Goal: Task Accomplishment & Management: Complete application form

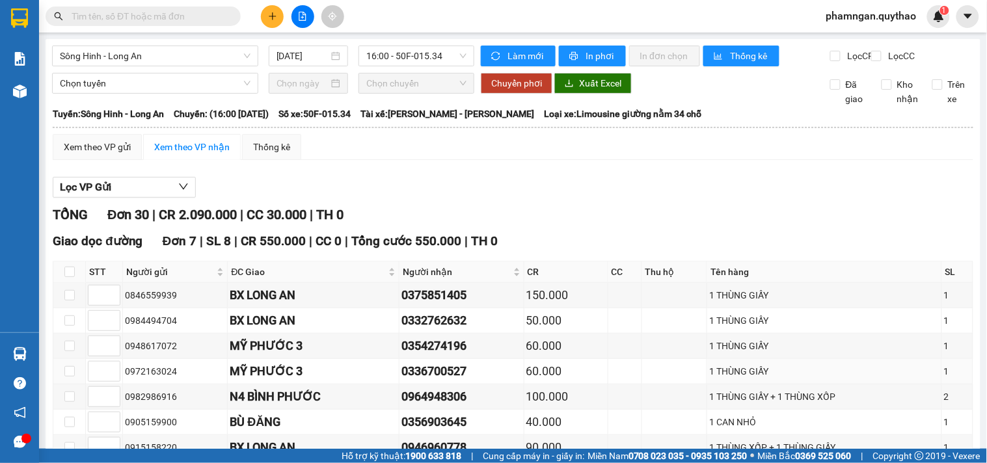
scroll to position [361, 0]
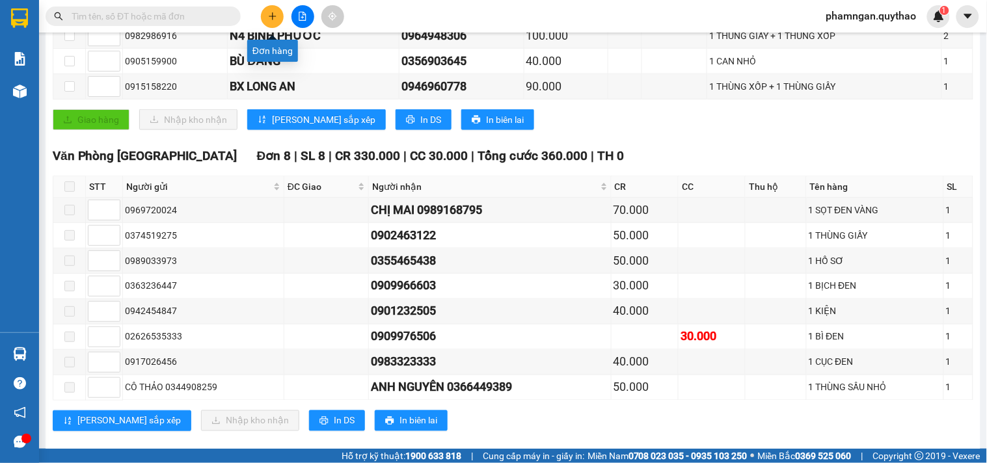
click at [273, 20] on icon "plus" at bounding box center [272, 16] width 9 height 9
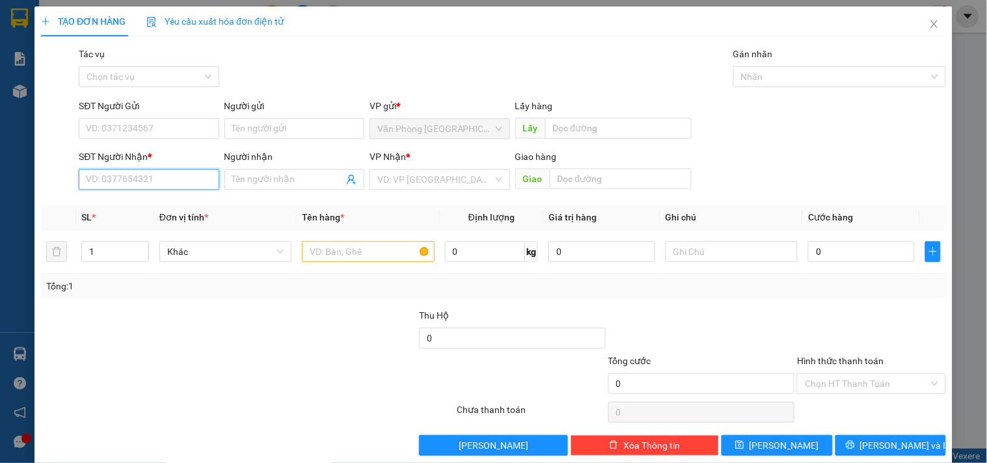
click at [159, 189] on input "SĐT Người Nhận *" at bounding box center [149, 179] width 140 height 21
click at [161, 186] on input "0368936" at bounding box center [149, 179] width 140 height 21
drag, startPoint x: 154, startPoint y: 211, endPoint x: 178, endPoint y: 205, distance: 25.4
click at [156, 210] on div "0368936736" at bounding box center [147, 206] width 123 height 14
type input "0368936736"
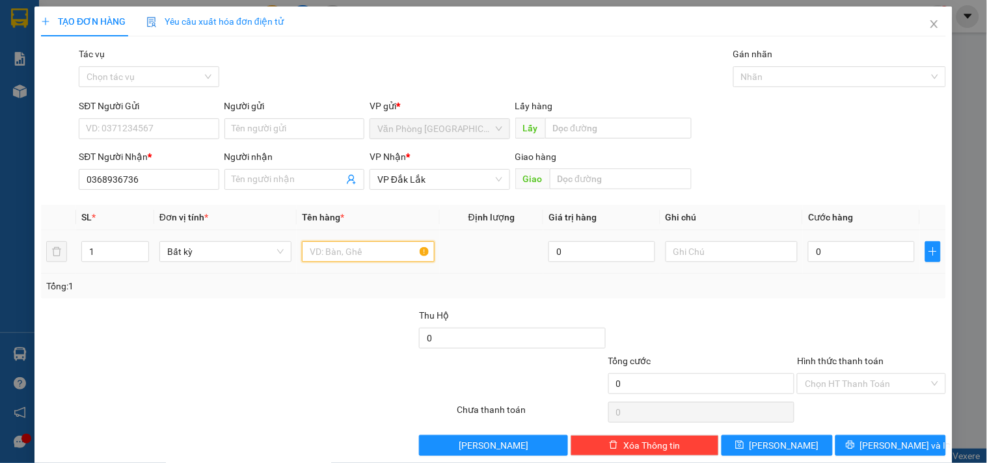
click at [347, 249] on input "text" at bounding box center [368, 251] width 132 height 21
type input "1 cục trắng"
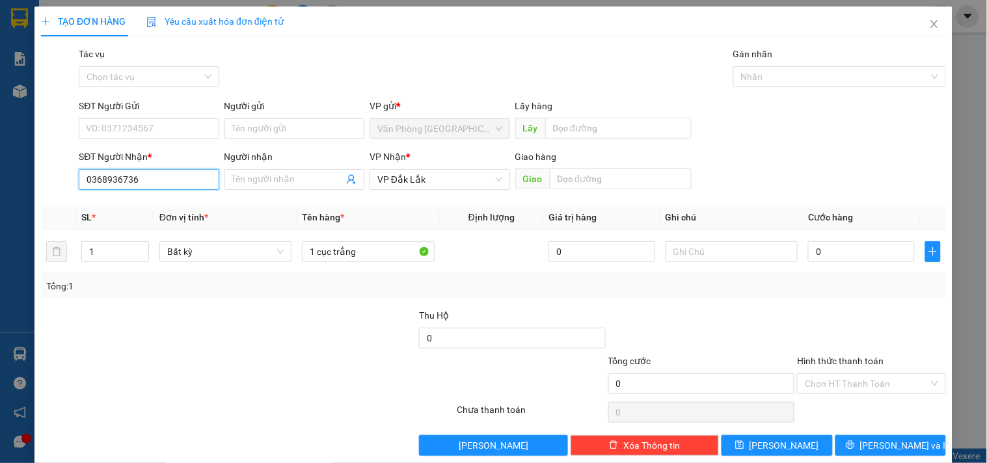
drag, startPoint x: 82, startPoint y: 178, endPoint x: 0, endPoint y: 184, distance: 82.2
click at [0, 184] on div "TẠO ĐƠN HÀNG Yêu cầu xuất hóa đơn điện tử Transit Pickup Surcharge Ids Transit …" at bounding box center [493, 231] width 987 height 463
click at [830, 250] on input "0" at bounding box center [861, 251] width 107 height 21
type input "4"
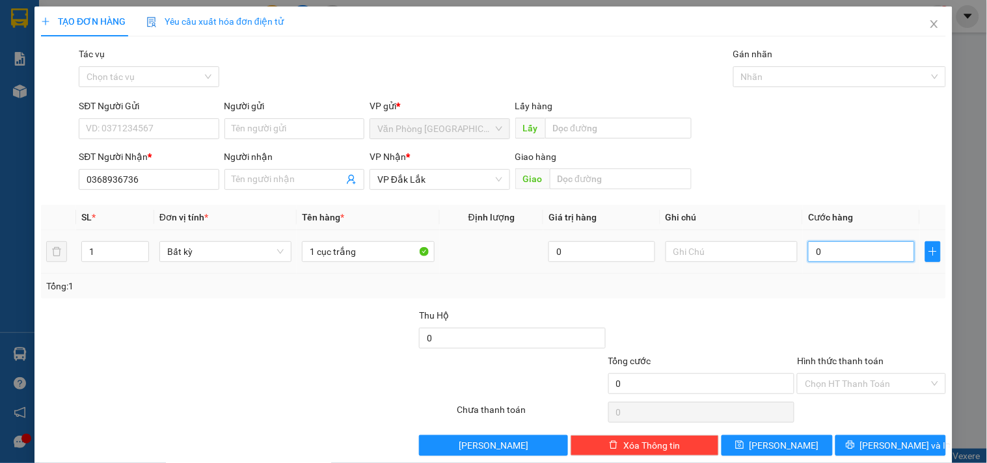
type input "4"
type input "40"
type input "40.000"
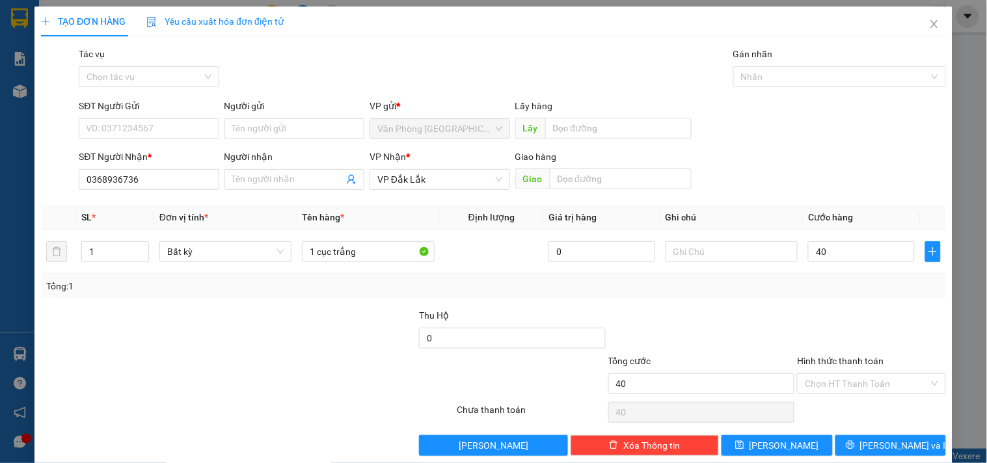
type input "40.000"
click at [176, 122] on input "SĐT Người Gửi" at bounding box center [149, 128] width 140 height 21
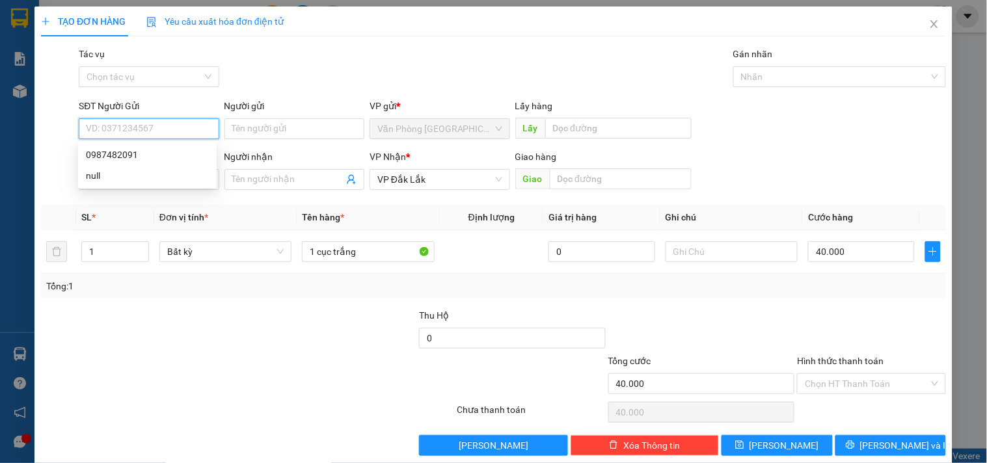
paste input "0987482091"
type input "0987482091"
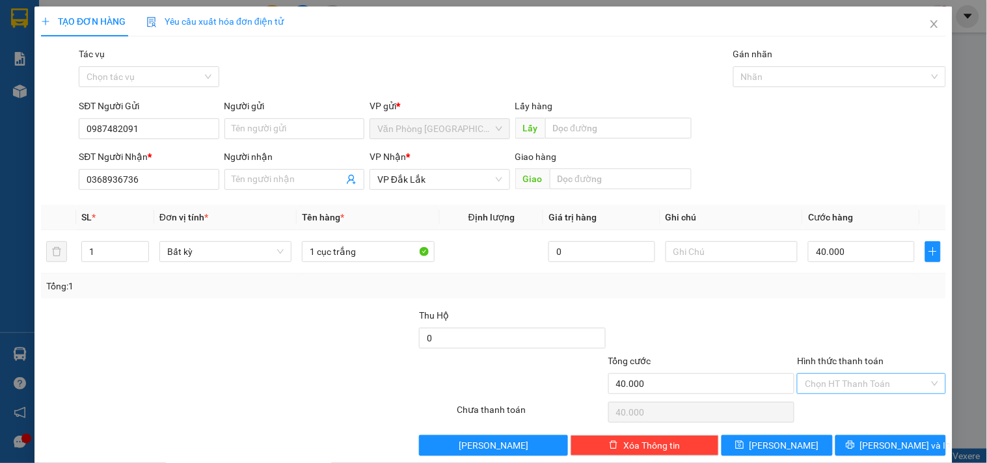
click at [853, 385] on input "Hình thức thanh toán" at bounding box center [867, 384] width 124 height 20
click at [840, 310] on div "Tại văn phòng" at bounding box center [863, 316] width 131 height 14
type input "0"
click at [858, 440] on button "[PERSON_NAME] và In" at bounding box center [891, 445] width 111 height 21
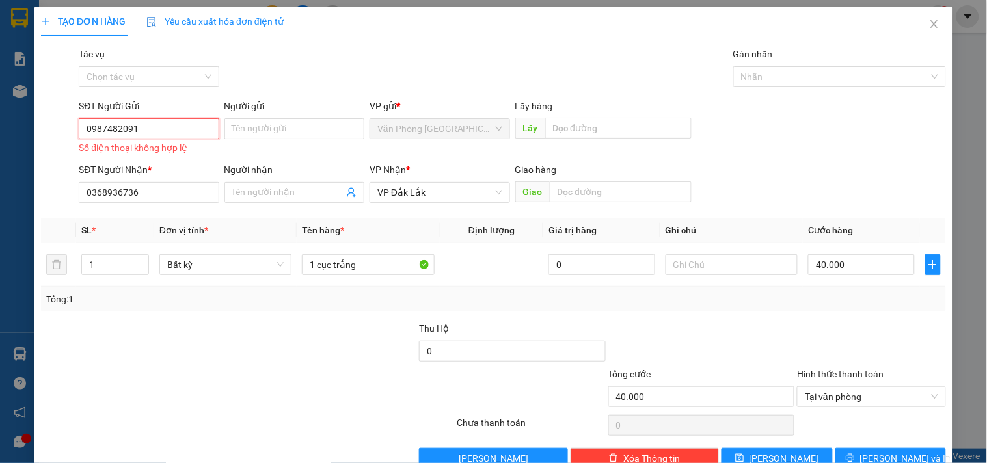
click at [90, 131] on input "0987482091" at bounding box center [149, 128] width 140 height 21
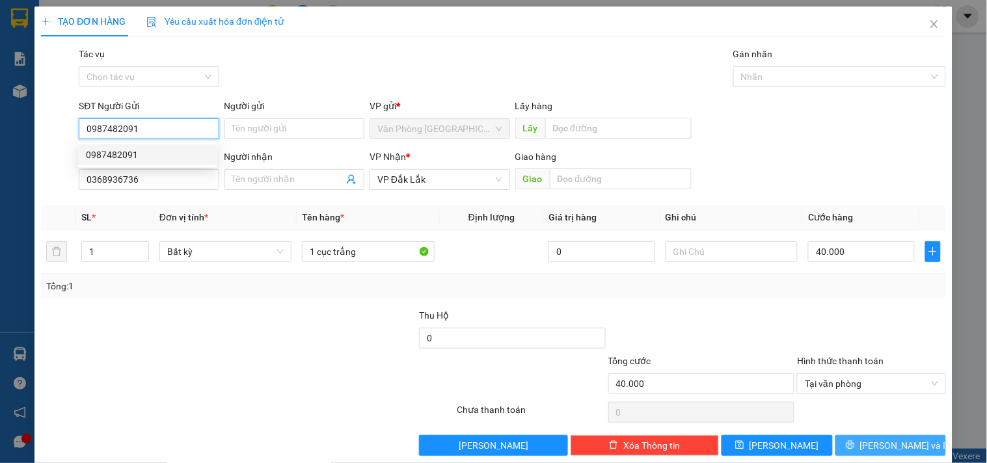
type input "0987482091"
click at [888, 445] on span "[PERSON_NAME] và In" at bounding box center [905, 446] width 91 height 14
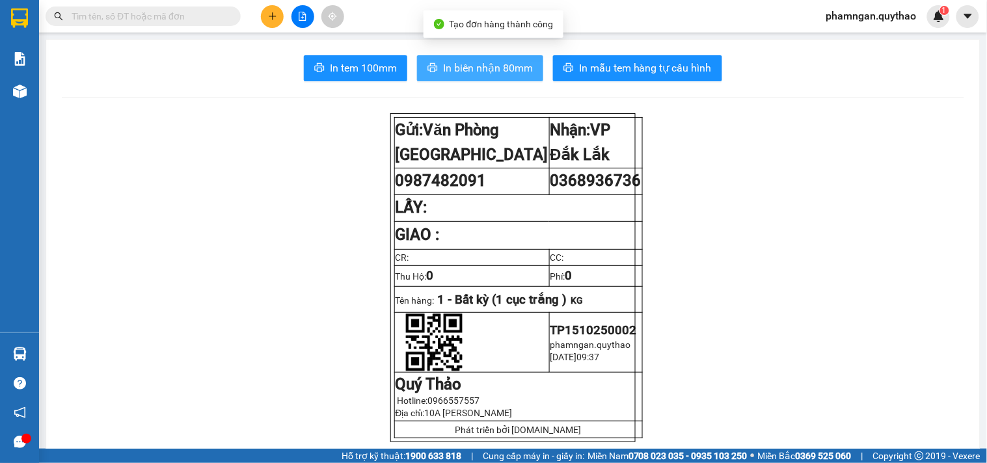
click at [450, 68] on span "In biên nhận 80mm" at bounding box center [488, 68] width 90 height 16
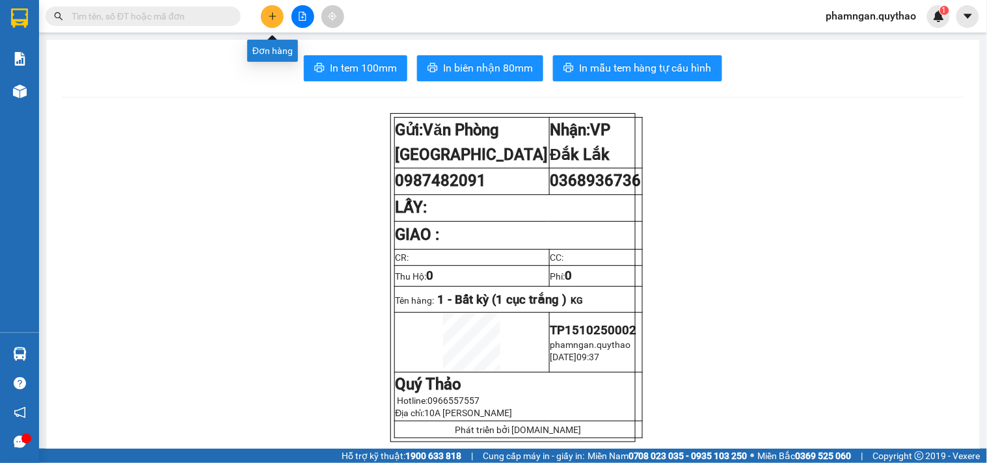
click at [270, 26] on button at bounding box center [272, 16] width 23 height 23
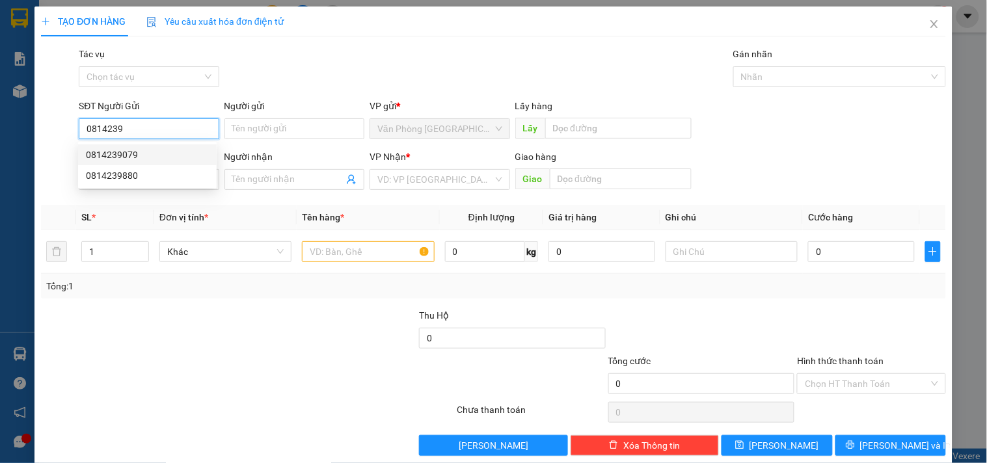
click at [139, 150] on div "0814239079" at bounding box center [147, 155] width 123 height 14
type input "0814239079"
type input "0365943843"
type input "KM 30"
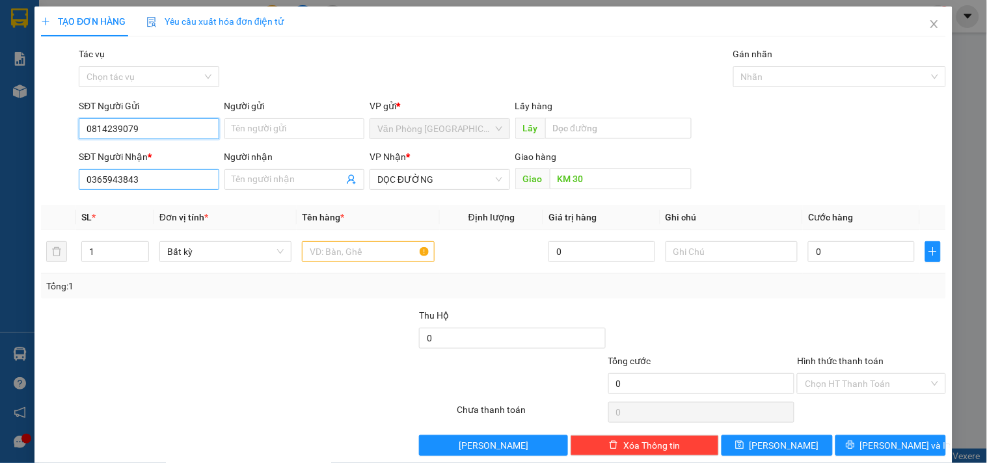
type input "0814239079"
drag, startPoint x: 146, startPoint y: 174, endPoint x: 35, endPoint y: 160, distance: 112.2
click at [35, 167] on div "TẠO ĐƠN HÀNG Yêu cầu xuất hóa đơn điện tử Transit Pickup Surcharge Ids Transit …" at bounding box center [493, 237] width 918 height 460
type input "0395038735"
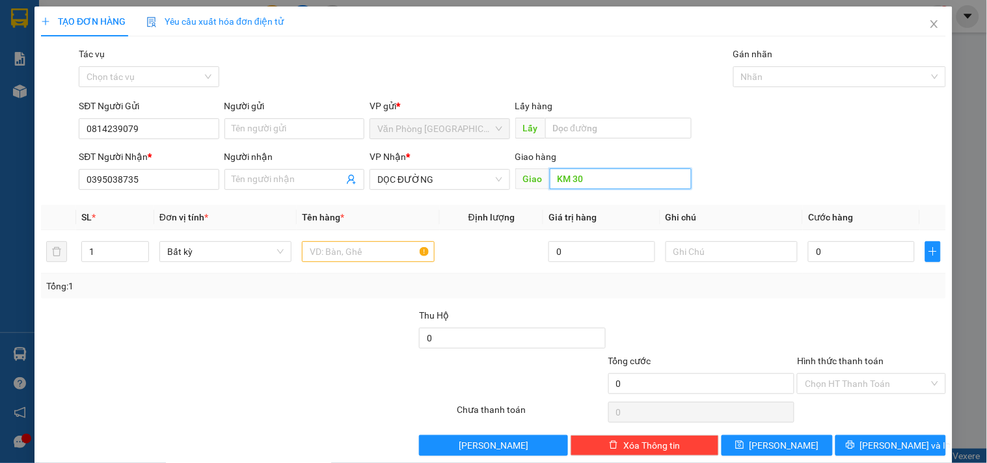
click at [588, 178] on input "KM 30" at bounding box center [621, 179] width 142 height 21
click at [450, 180] on span "DỌC ĐƯỜNG" at bounding box center [440, 180] width 124 height 20
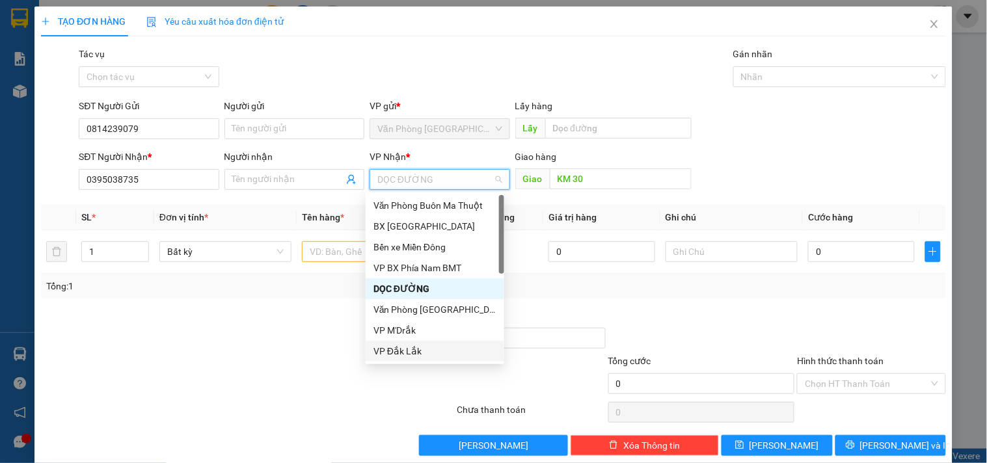
drag, startPoint x: 396, startPoint y: 350, endPoint x: 571, endPoint y: 236, distance: 208.5
click at [397, 350] on div "VP Đắk Lắk" at bounding box center [435, 351] width 123 height 14
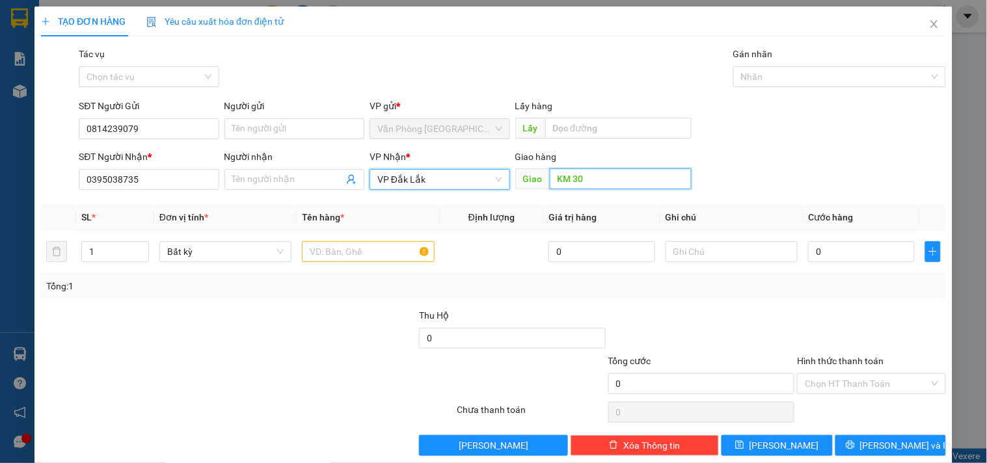
click at [592, 176] on input "KM 30" at bounding box center [621, 179] width 142 height 21
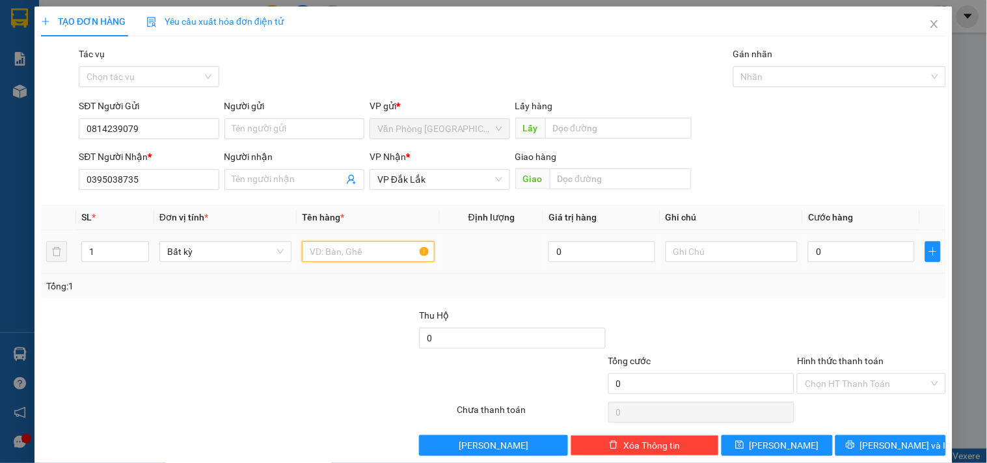
click at [394, 254] on input "text" at bounding box center [368, 251] width 132 height 21
type input "1 BAO XANH"
click at [875, 252] on input "0" at bounding box center [861, 251] width 107 height 21
type input "1"
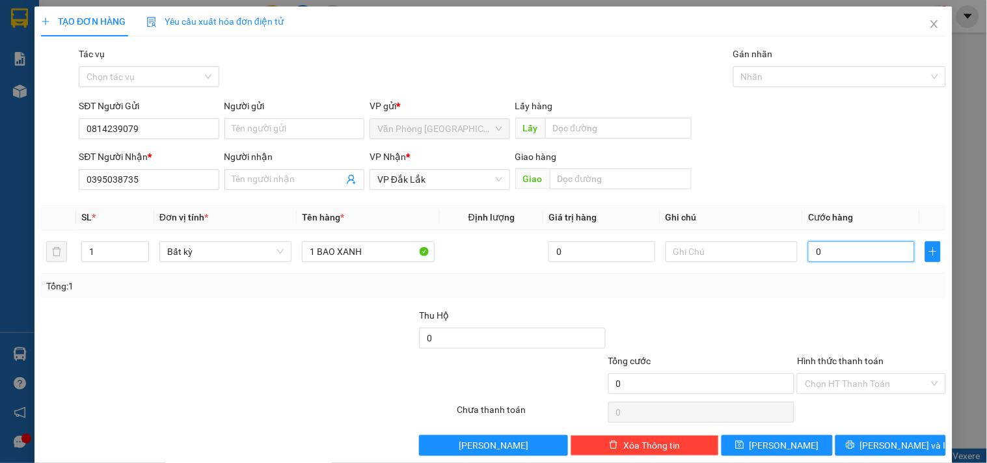
type input "1"
type input "10"
type input "100"
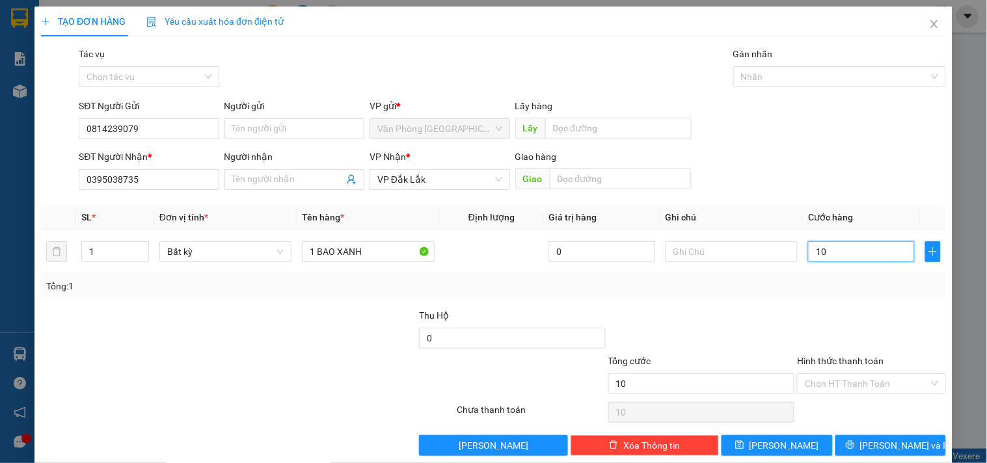
type input "100"
type input "1.000"
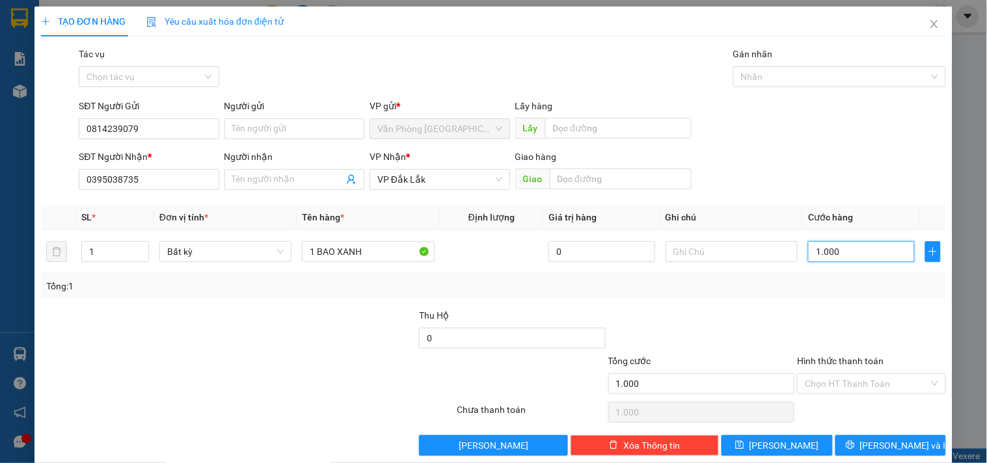
type input "10.000"
type input "100.000"
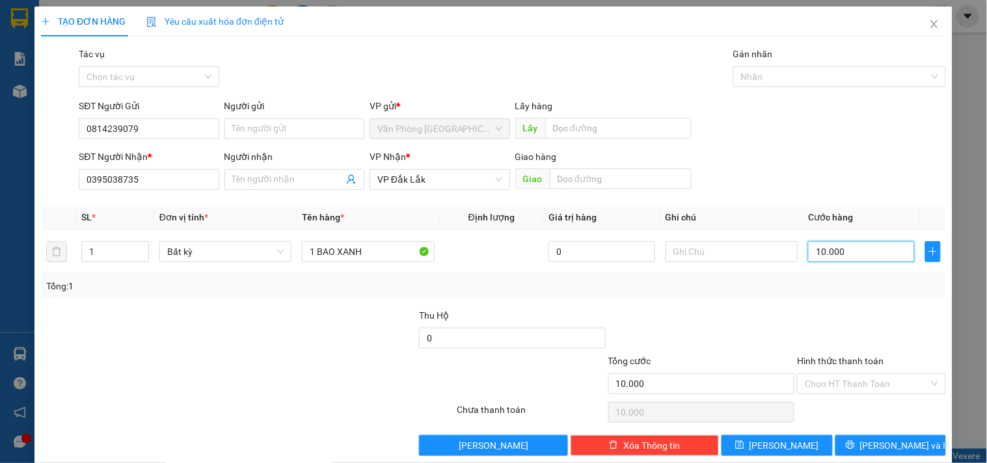
type input "100.000"
click at [870, 381] on input "Hình thức thanh toán" at bounding box center [867, 384] width 124 height 20
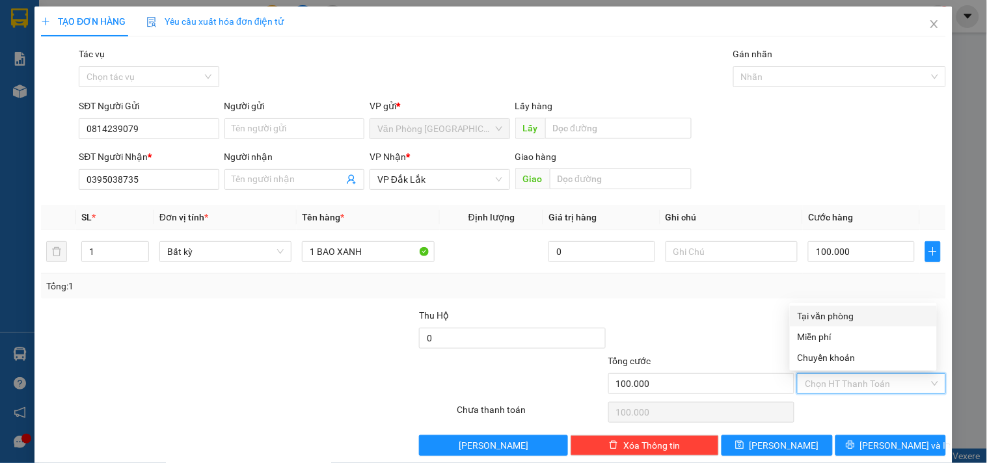
click at [857, 316] on div "Tại văn phòng" at bounding box center [863, 316] width 131 height 14
type input "0"
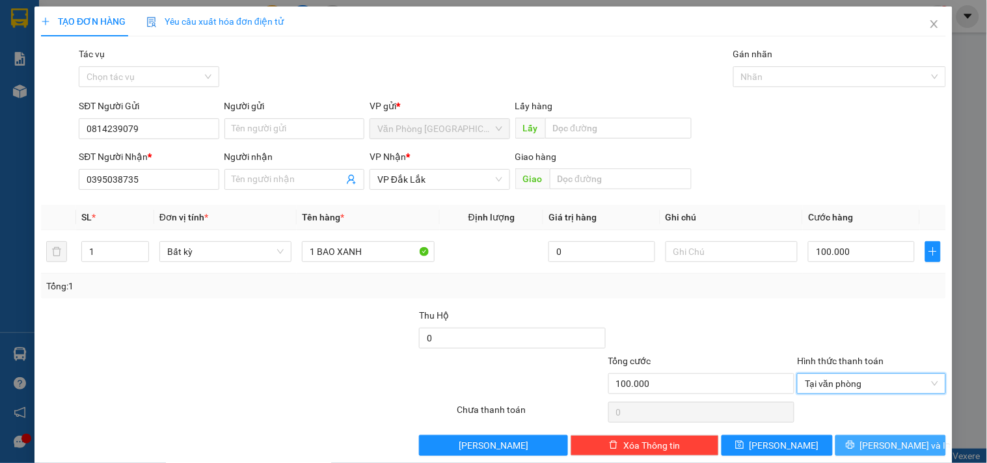
click at [877, 441] on span "[PERSON_NAME] và In" at bounding box center [905, 446] width 91 height 14
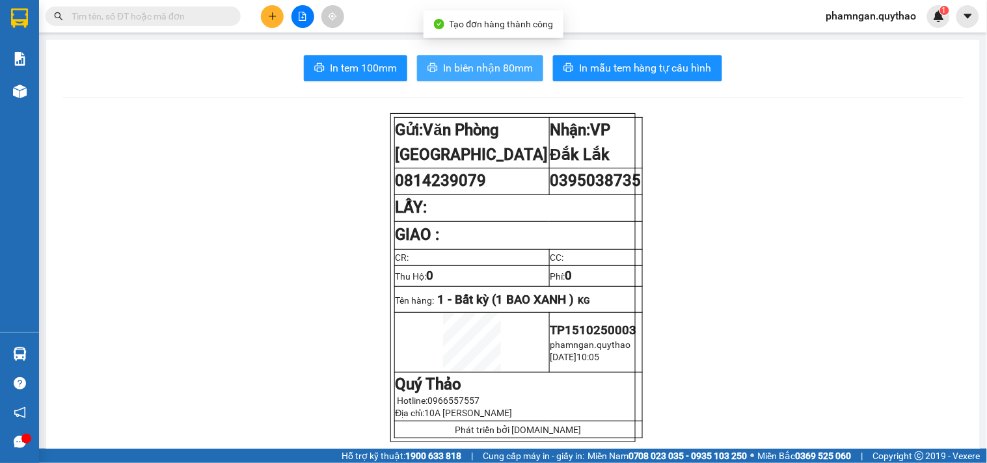
click at [473, 66] on span "In biên nhận 80mm" at bounding box center [488, 68] width 90 height 16
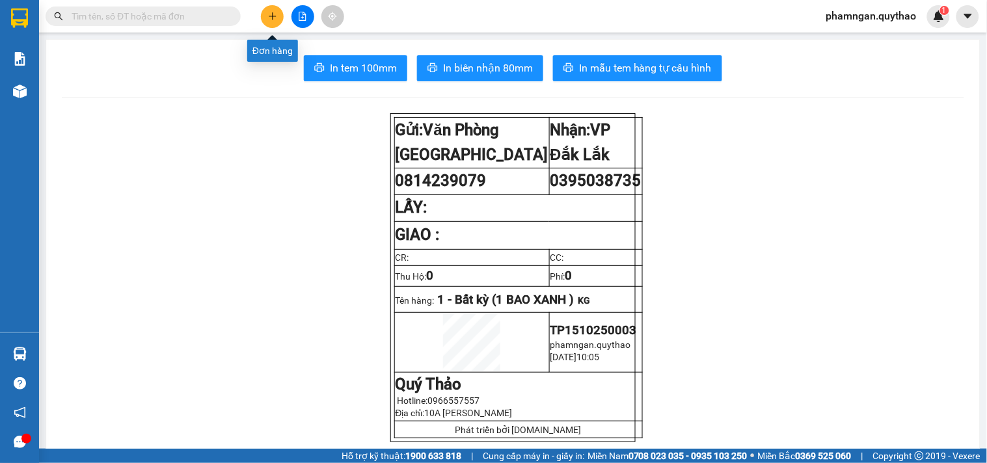
click at [262, 16] on button at bounding box center [272, 16] width 23 height 23
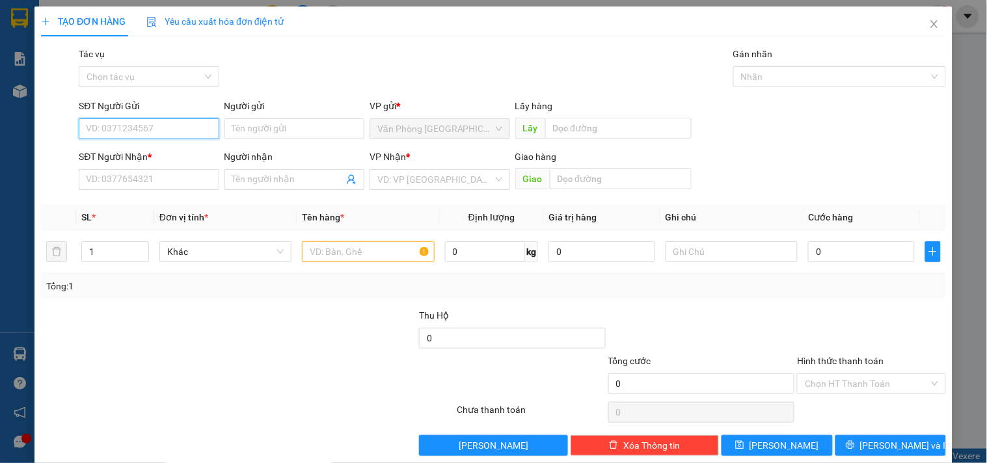
click at [165, 126] on input "SĐT Người Gửi" at bounding box center [149, 128] width 140 height 21
type input "0858795789"
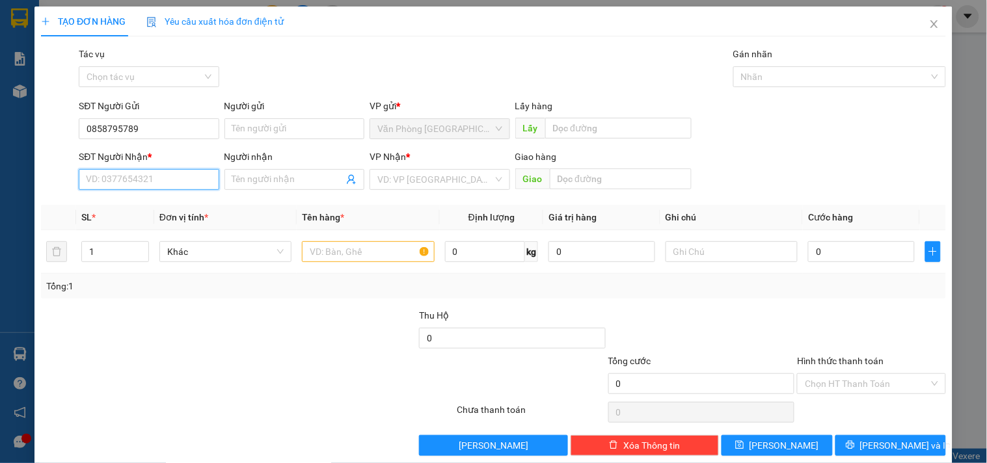
click at [148, 177] on input "SĐT Người Nhận *" at bounding box center [149, 179] width 140 height 21
type input "0373475868"
click at [449, 167] on div "VP Nhận *" at bounding box center [440, 160] width 140 height 20
click at [450, 181] on input "search" at bounding box center [435, 180] width 115 height 20
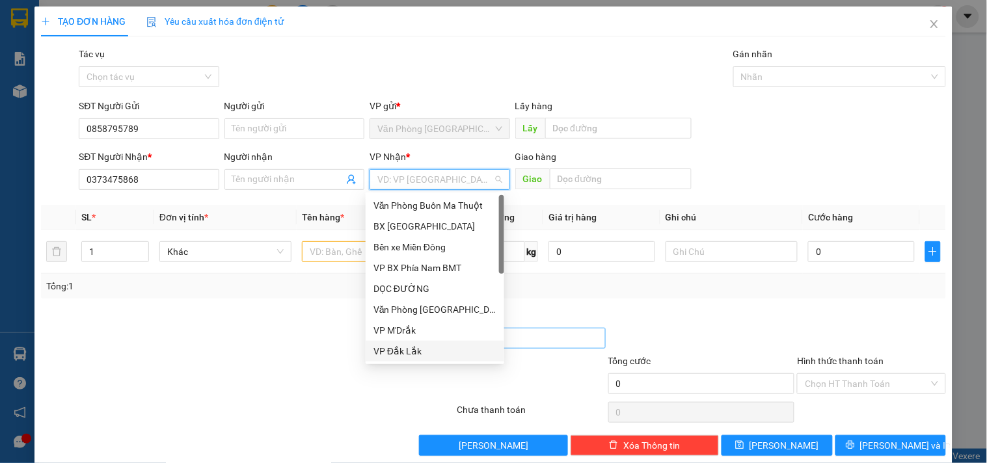
click at [413, 348] on div "VP Đắk Lắk" at bounding box center [435, 351] width 123 height 14
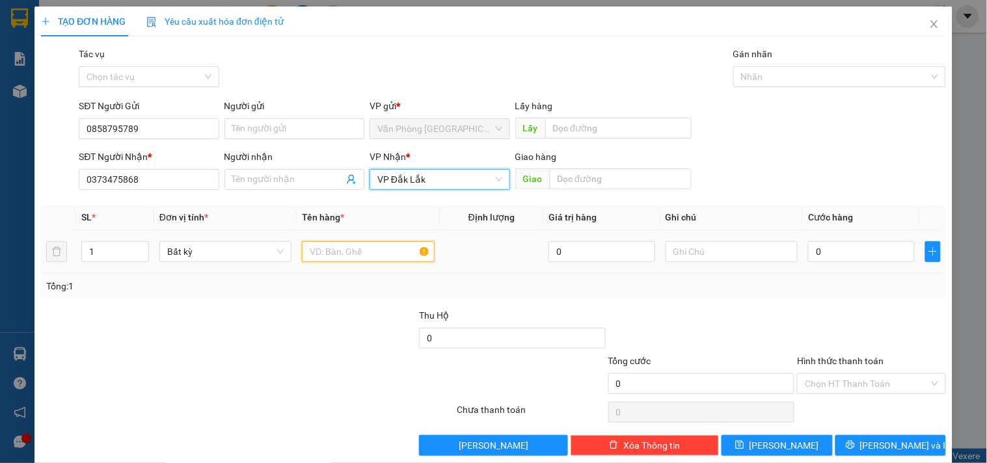
click at [395, 254] on input "text" at bounding box center [368, 251] width 132 height 21
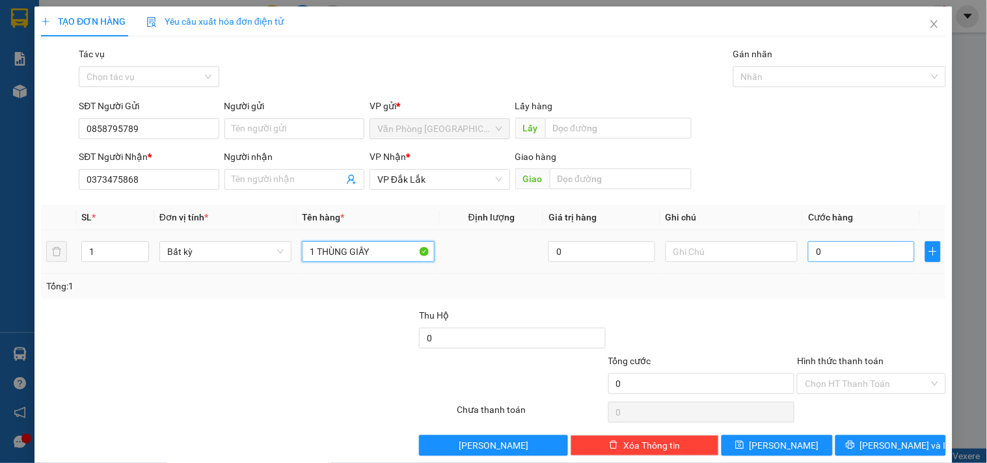
type input "1 THÙNG GIẤY"
click at [877, 256] on input "0" at bounding box center [861, 251] width 107 height 21
type input "2"
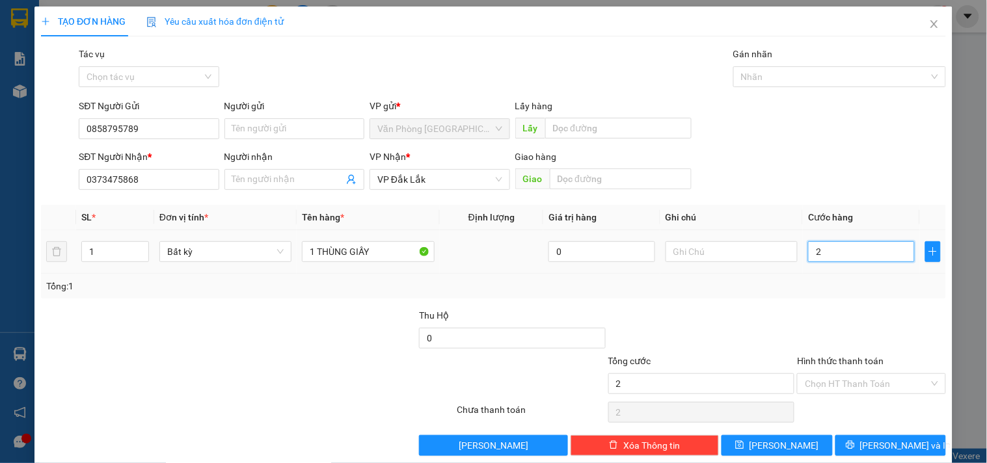
type input "20"
type input "200"
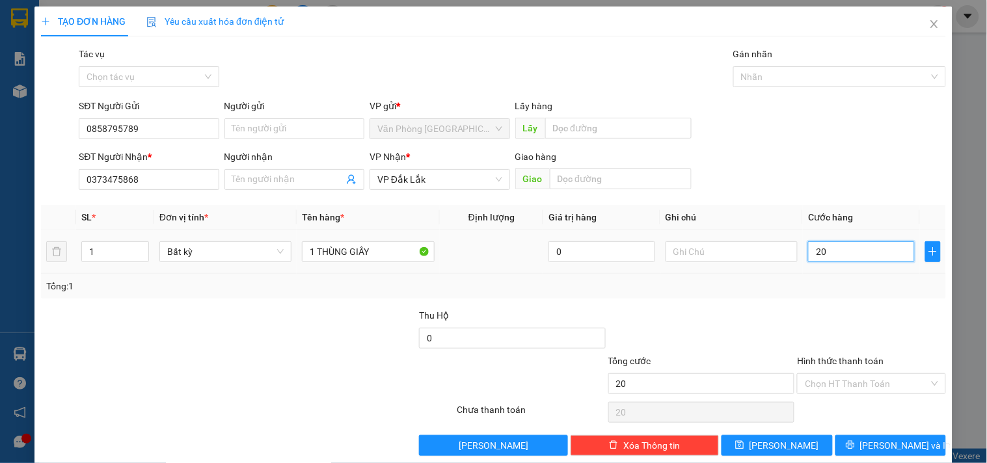
type input "200"
type input "2.000"
type input "20.000"
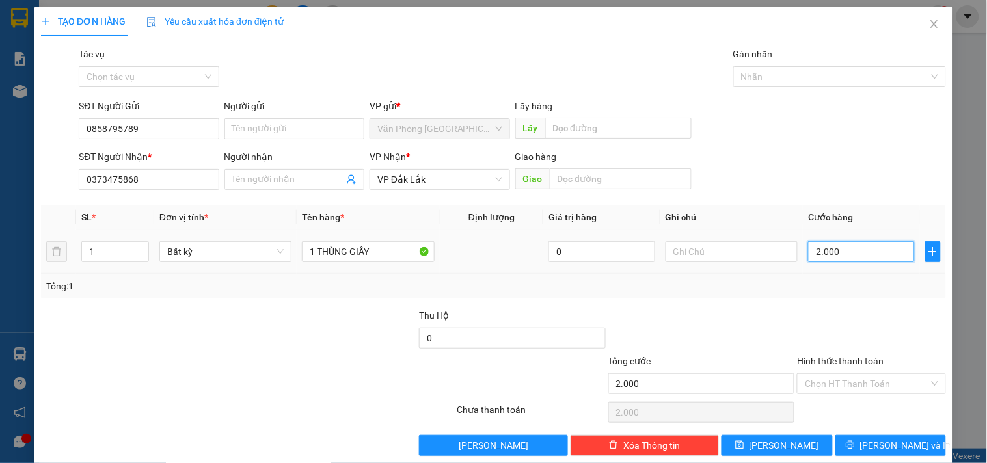
type input "20.000"
type input "200.000"
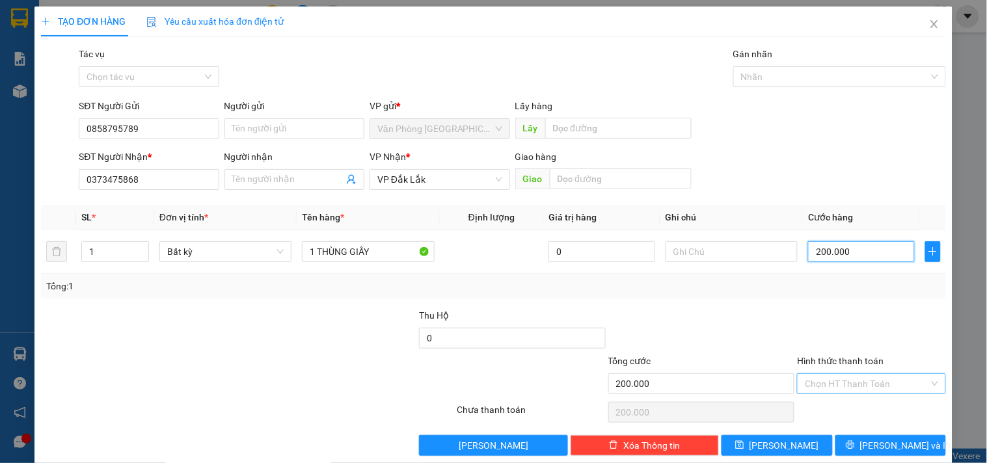
type input "200.000"
click at [867, 382] on input "Hình thức thanh toán" at bounding box center [867, 384] width 124 height 20
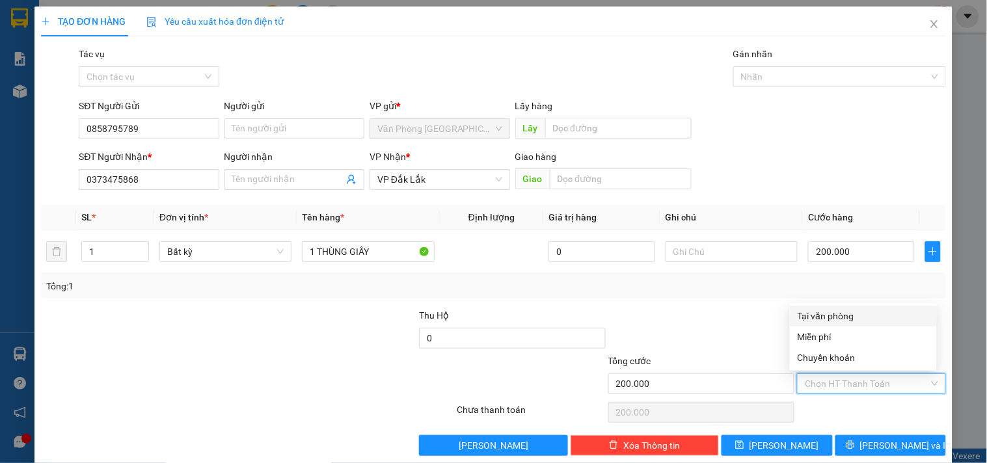
drag, startPoint x: 837, startPoint y: 309, endPoint x: 853, endPoint y: 319, distance: 19.3
click at [842, 309] on div "Tại văn phòng" at bounding box center [863, 316] width 131 height 14
type input "0"
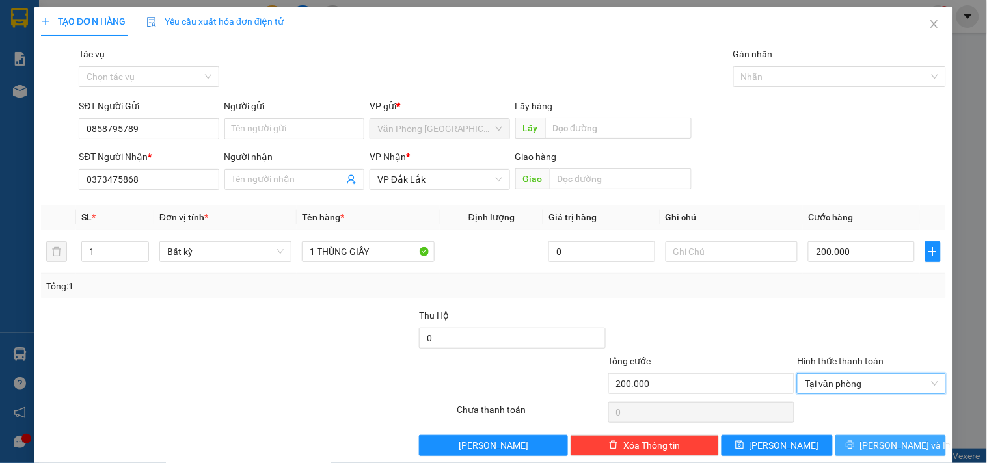
click at [869, 438] on button "[PERSON_NAME] và In" at bounding box center [891, 445] width 111 height 21
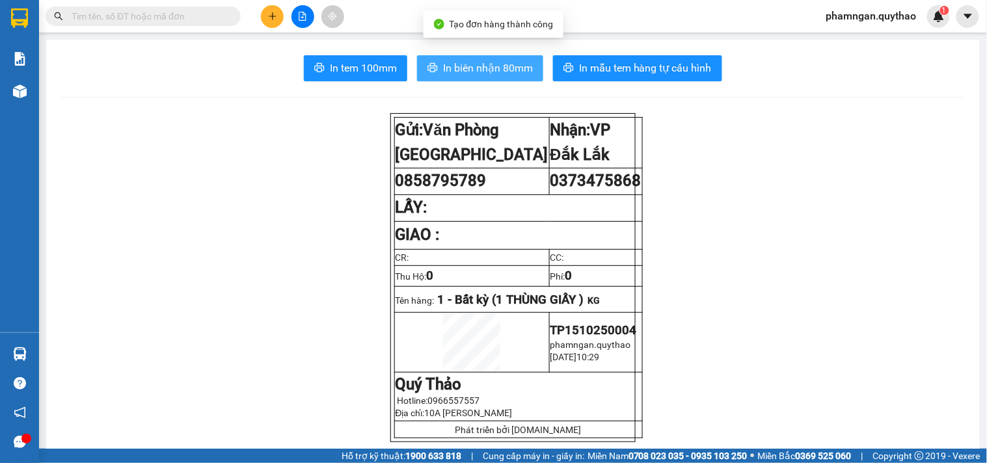
click at [467, 67] on span "In biên nhận 80mm" at bounding box center [488, 68] width 90 height 16
click at [492, 68] on span "In biên nhận 80mm" at bounding box center [488, 68] width 90 height 16
click at [40, 89] on main "In tem 100mm In biên nhận 80mm In mẫu tem hàng tự cấu hình Gửi: Văn Phòng [GEO…" at bounding box center [493, 224] width 987 height 449
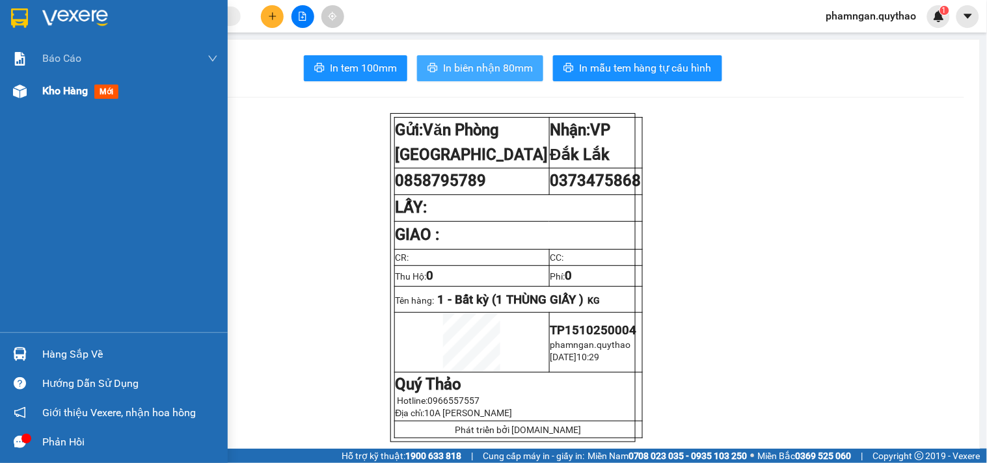
click at [16, 90] on img at bounding box center [20, 92] width 14 height 14
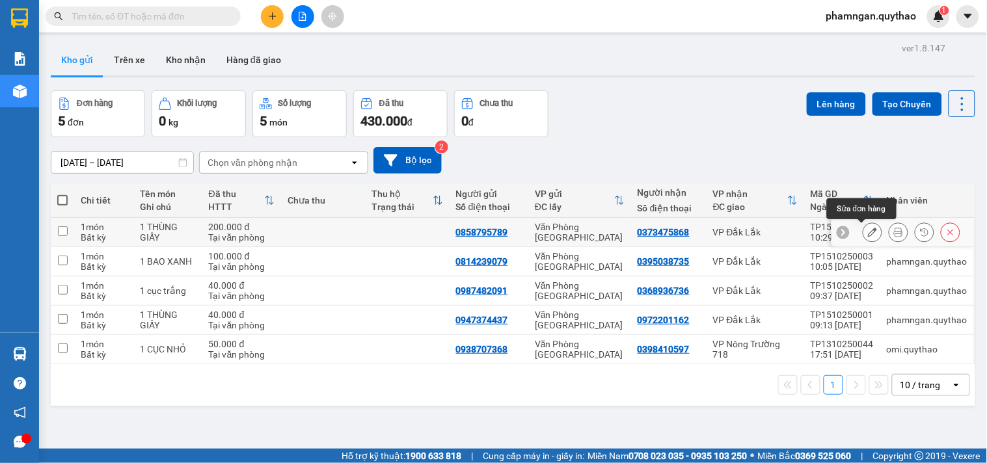
click at [867, 232] on button at bounding box center [873, 232] width 18 height 23
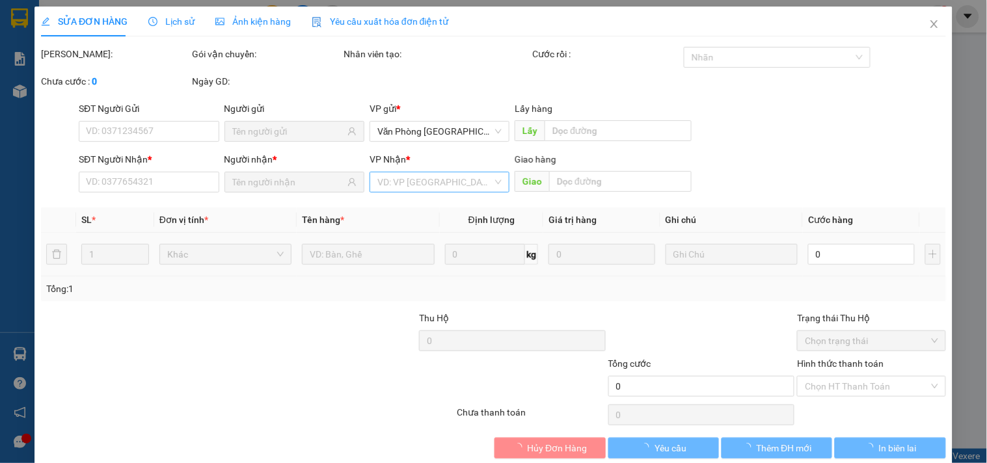
type input "0858795789"
type input "0373475868"
type input "200.000"
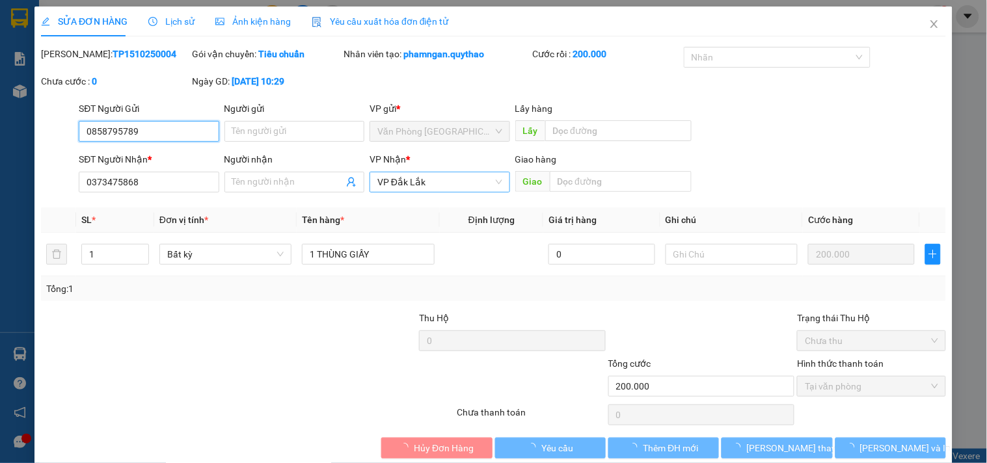
click at [449, 184] on span "VP Đắk Lắk" at bounding box center [440, 182] width 124 height 20
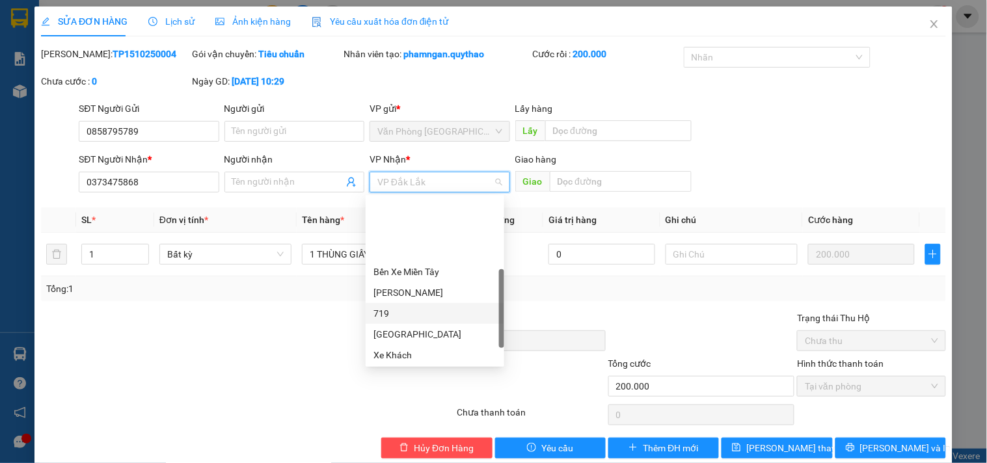
scroll to position [217, 0]
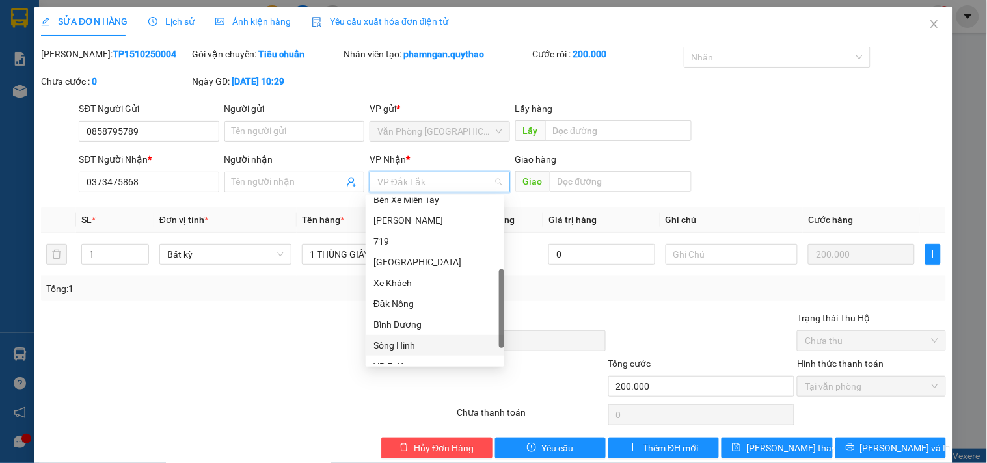
click at [398, 340] on div "Sông Hinh" at bounding box center [435, 345] width 123 height 14
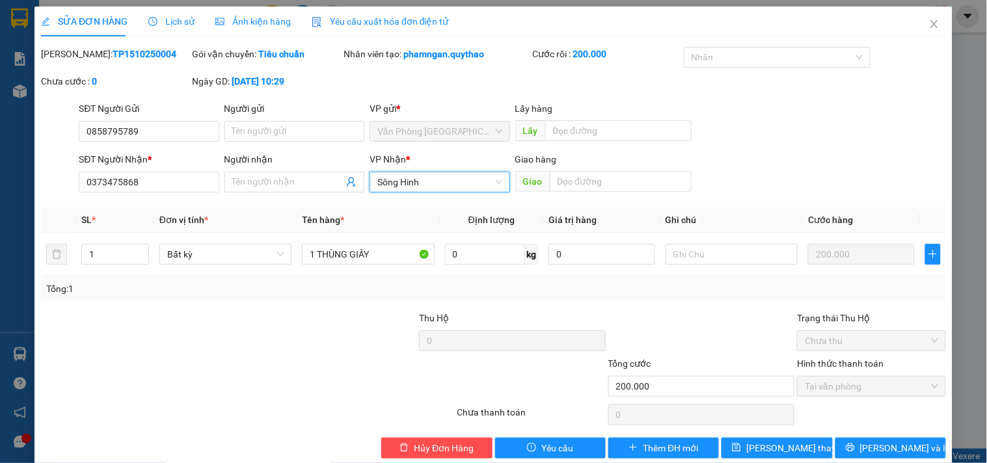
click at [499, 184] on div "Sông Hinh" at bounding box center [440, 182] width 140 height 21
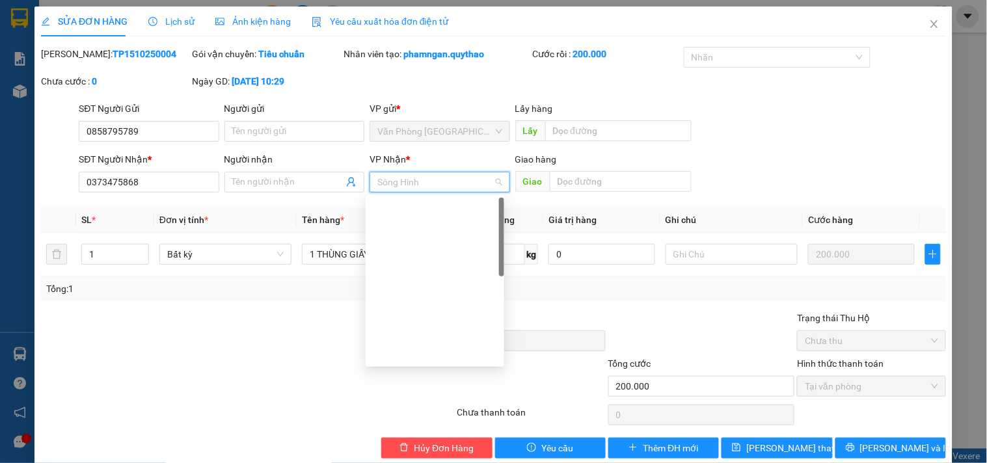
scroll to position [0, 0]
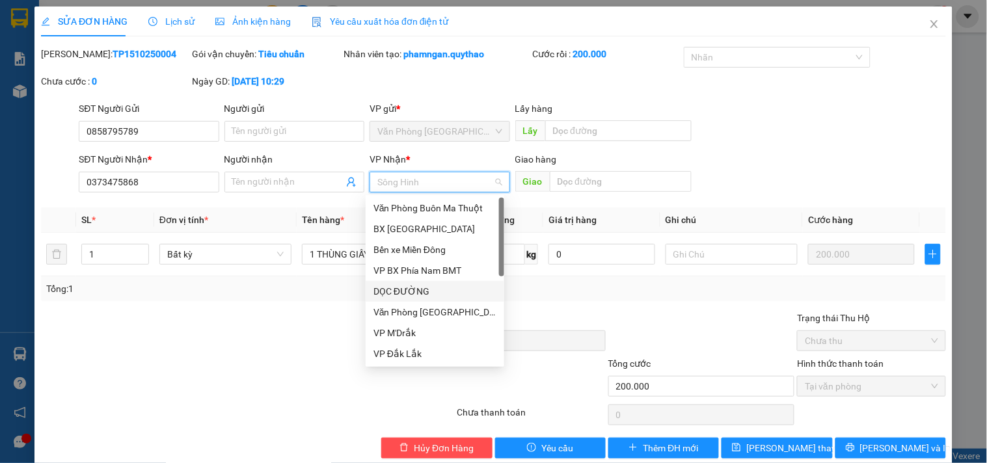
click at [408, 290] on div "DỌC ĐƯỜNG" at bounding box center [435, 291] width 123 height 14
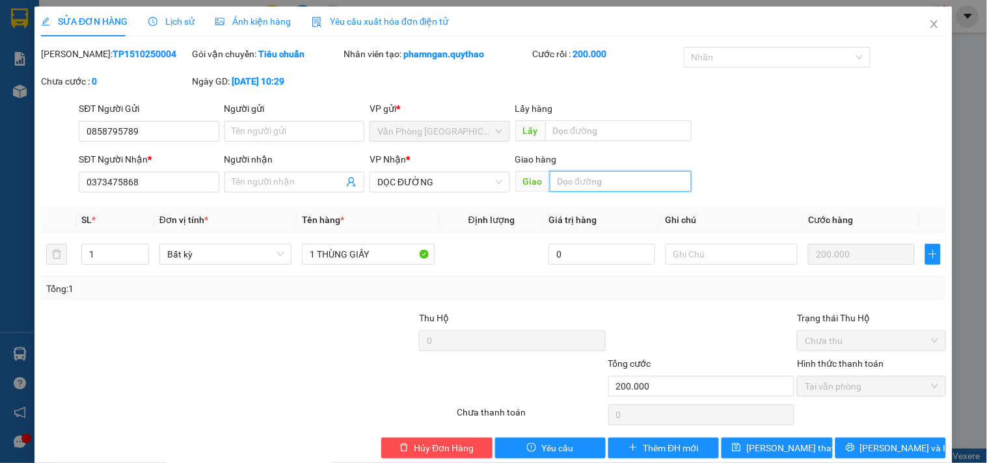
click at [580, 185] on input "text" at bounding box center [621, 181] width 142 height 21
type input "CX EABAR"
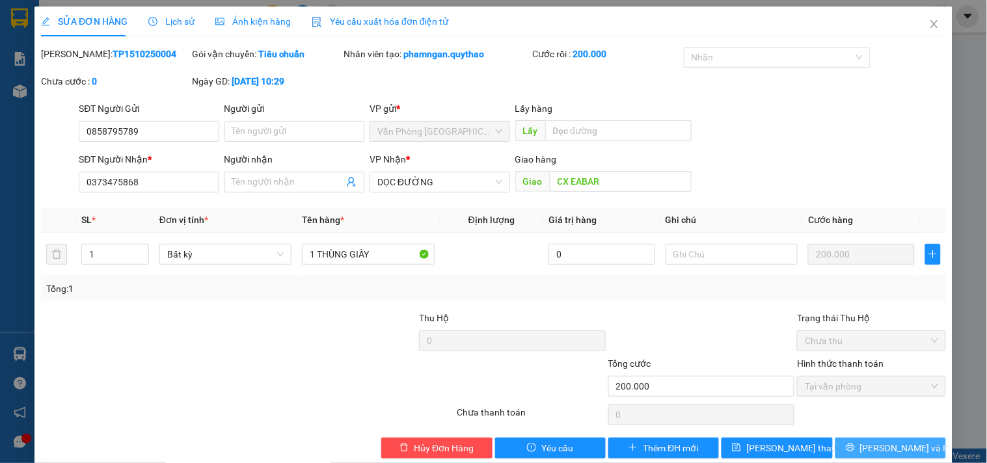
click at [855, 445] on icon "printer" at bounding box center [850, 447] width 9 height 9
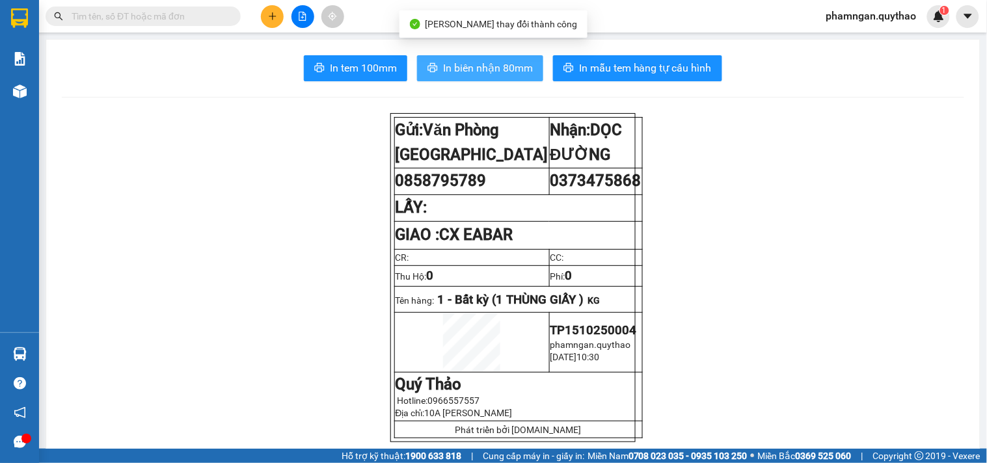
click at [445, 65] on span "In biên nhận 80mm" at bounding box center [488, 68] width 90 height 16
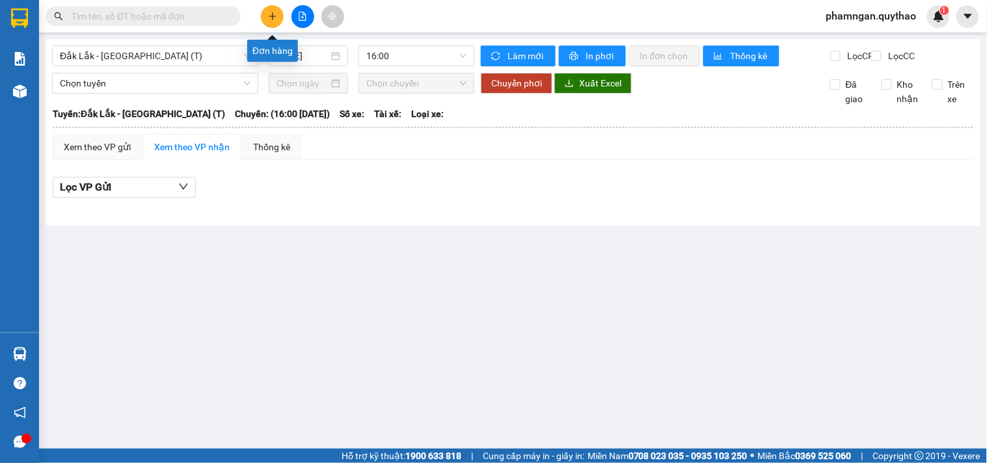
click at [277, 18] on button at bounding box center [272, 16] width 23 height 23
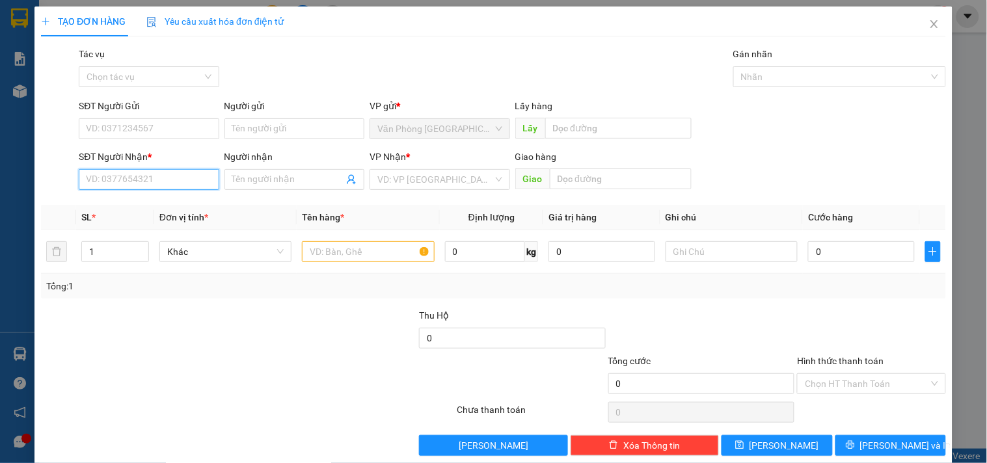
click at [179, 183] on input "SĐT Người Nhận *" at bounding box center [149, 179] width 140 height 21
type input "0972201162"
click at [453, 180] on input "search" at bounding box center [435, 180] width 115 height 20
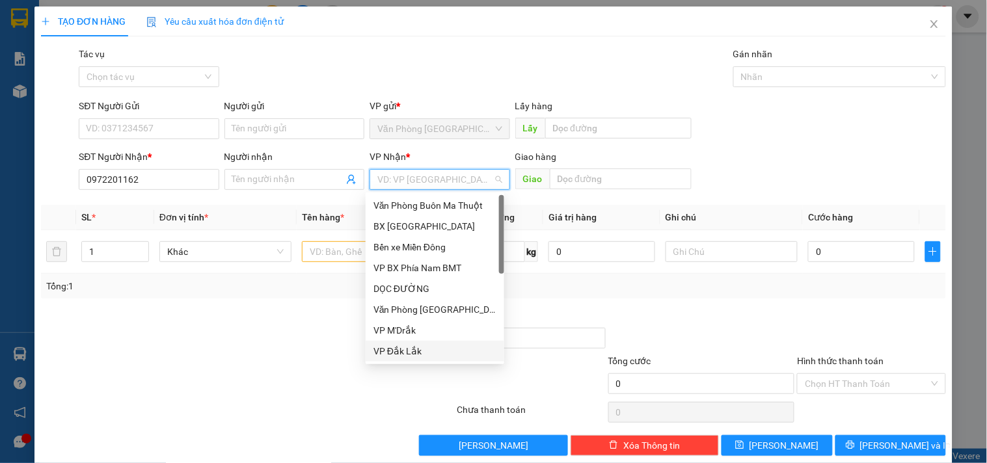
click at [398, 353] on div "VP Đắk Lắk" at bounding box center [435, 351] width 123 height 14
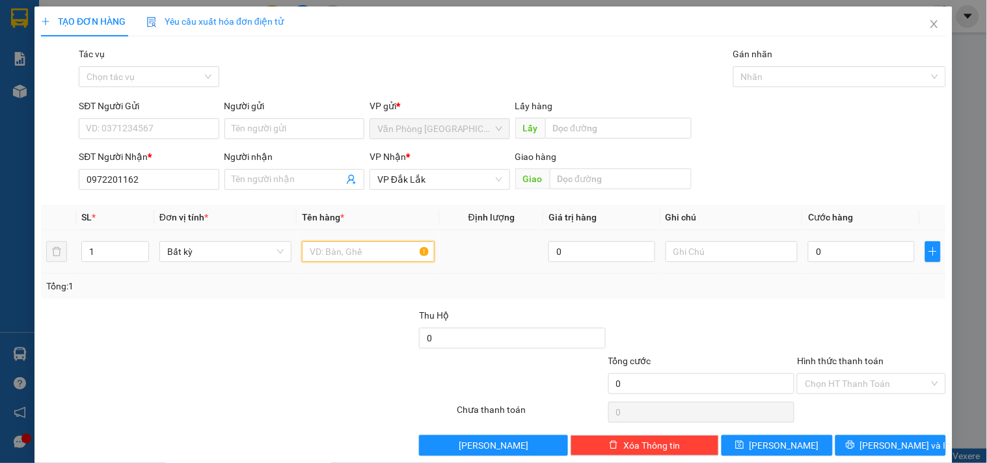
click at [348, 256] on input "text" at bounding box center [368, 251] width 132 height 21
type input "1 THÙNG GIẤY"
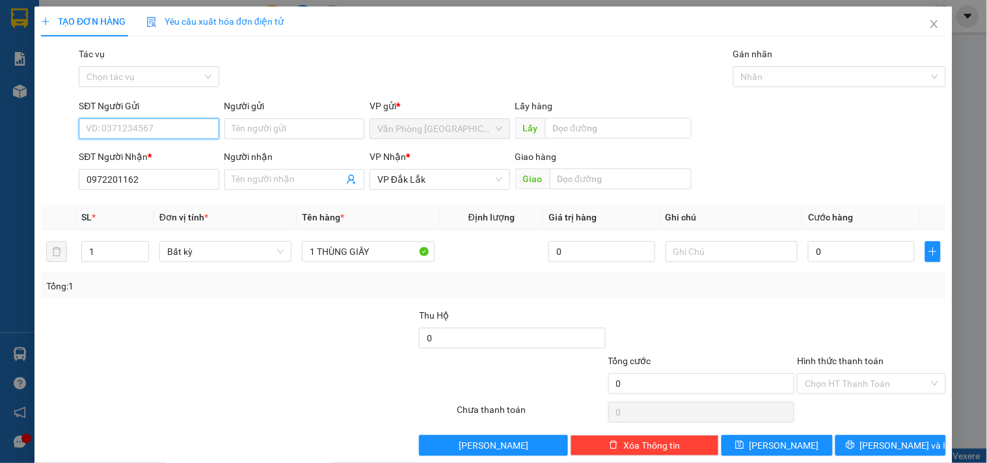
click at [143, 128] on input "SĐT Người Gửi" at bounding box center [149, 128] width 140 height 21
type input "0947374437"
click at [885, 254] on input "0" at bounding box center [861, 251] width 107 height 21
type input "4"
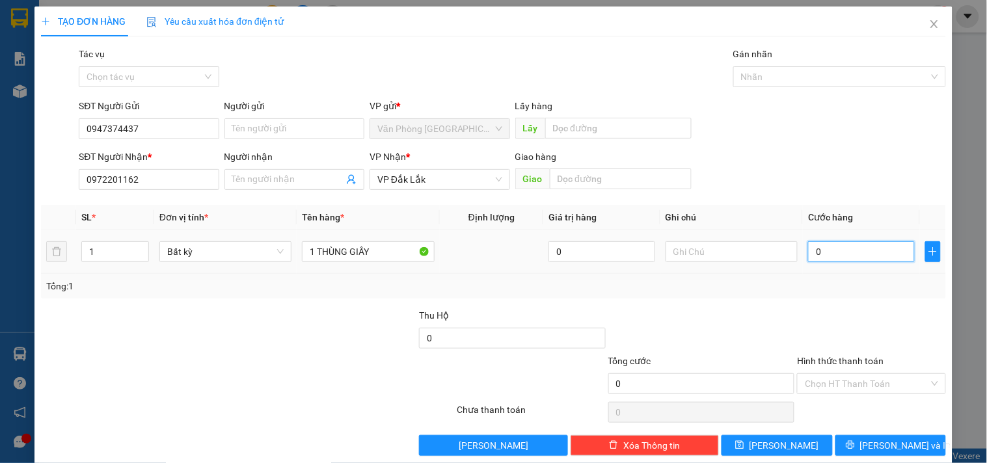
type input "4"
type input "40"
type input "40.000"
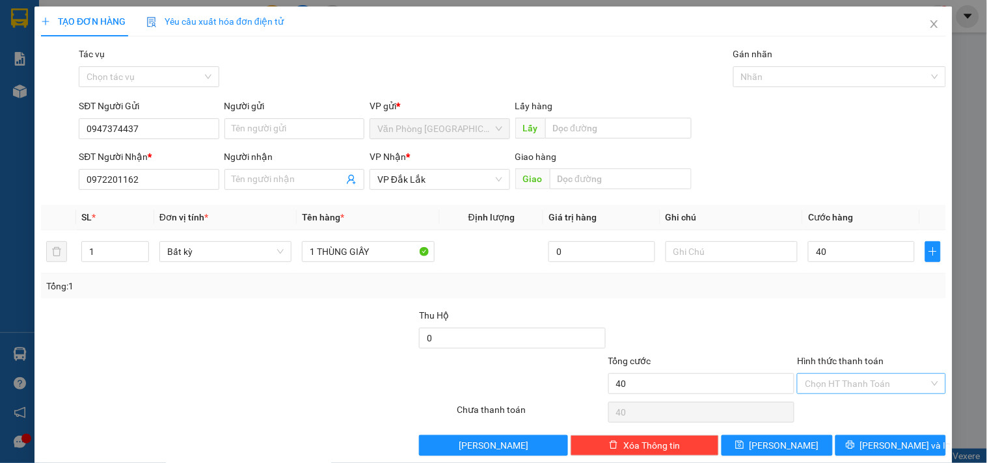
type input "40.000"
click at [881, 384] on input "Hình thức thanh toán" at bounding box center [867, 384] width 124 height 20
click at [836, 315] on div "Tại văn phòng" at bounding box center [863, 316] width 131 height 14
type input "0"
click at [855, 450] on icon "printer" at bounding box center [850, 445] width 9 height 9
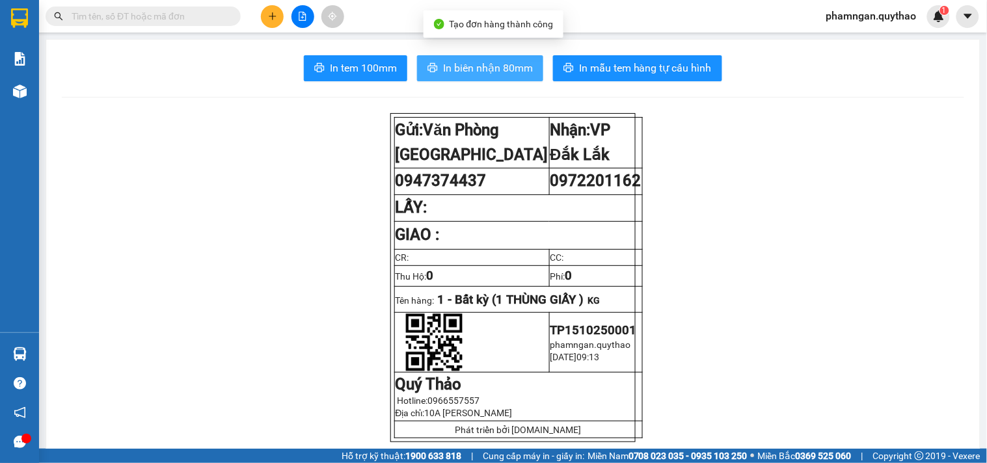
click at [465, 70] on span "In biên nhận 80mm" at bounding box center [488, 68] width 90 height 16
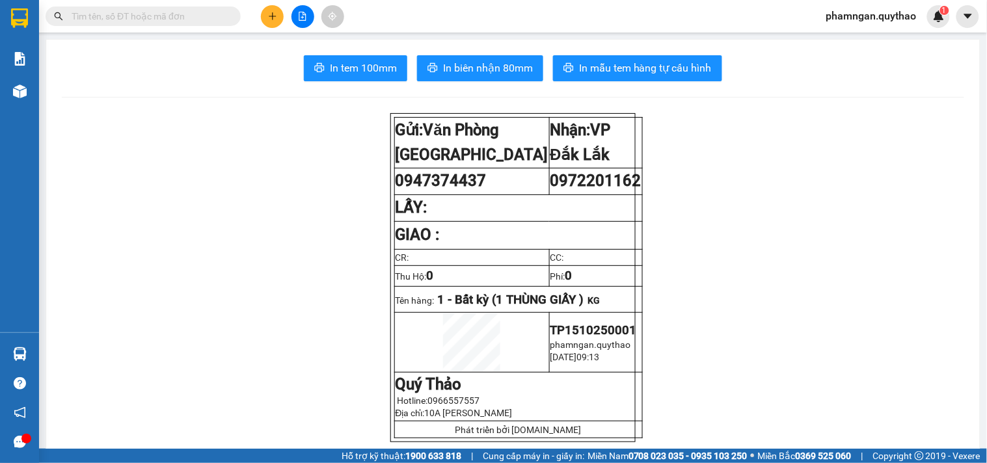
click at [207, 7] on span at bounding box center [143, 17] width 195 height 20
click at [180, 17] on input "text" at bounding box center [149, 16] width 154 height 14
paste input "0368936736"
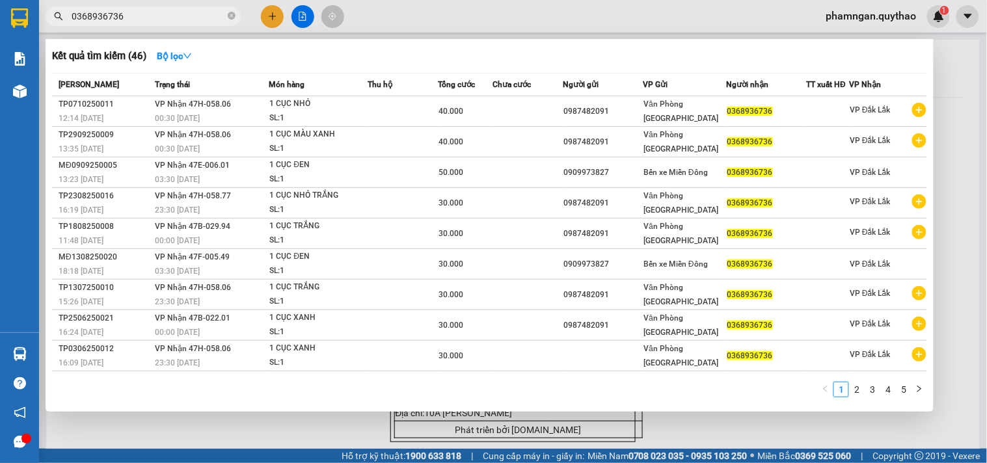
type input "0368936736"
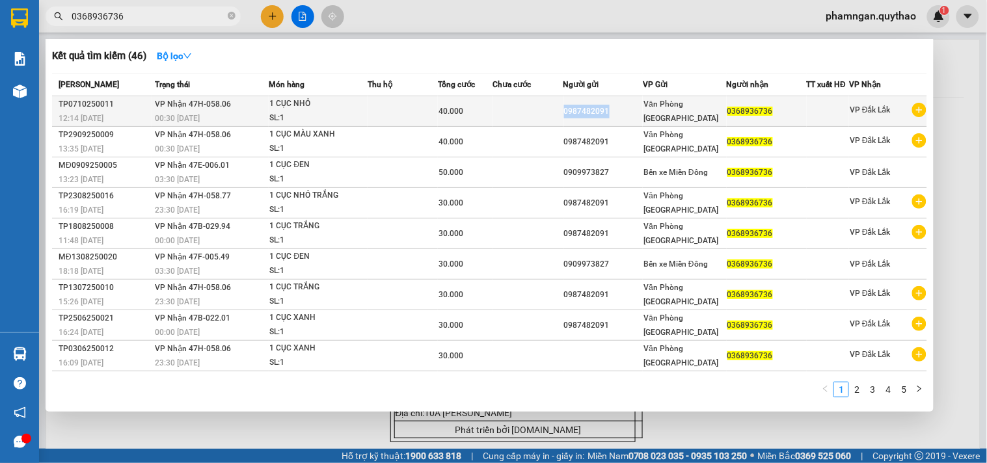
copy tr "0987482091"
drag, startPoint x: 618, startPoint y: 108, endPoint x: 554, endPoint y: 115, distance: 64.8
click at [554, 115] on tr "TP0710250011 12:14 - 07/10 VP Nhận 47H-058.06 00:30 - 08/10 1 CỤC NHỎ SL: 1 40.…" at bounding box center [489, 111] width 875 height 31
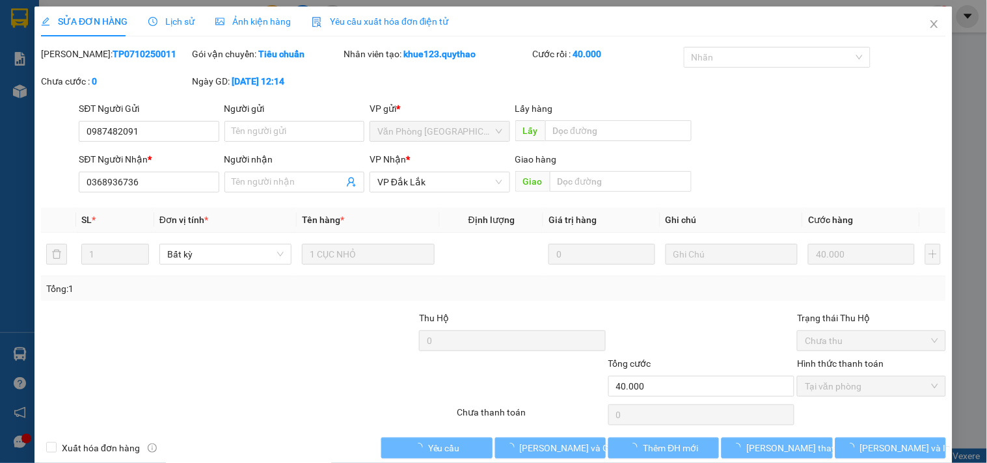
type input "0987482091"
type input "0368936736"
type input "40.000"
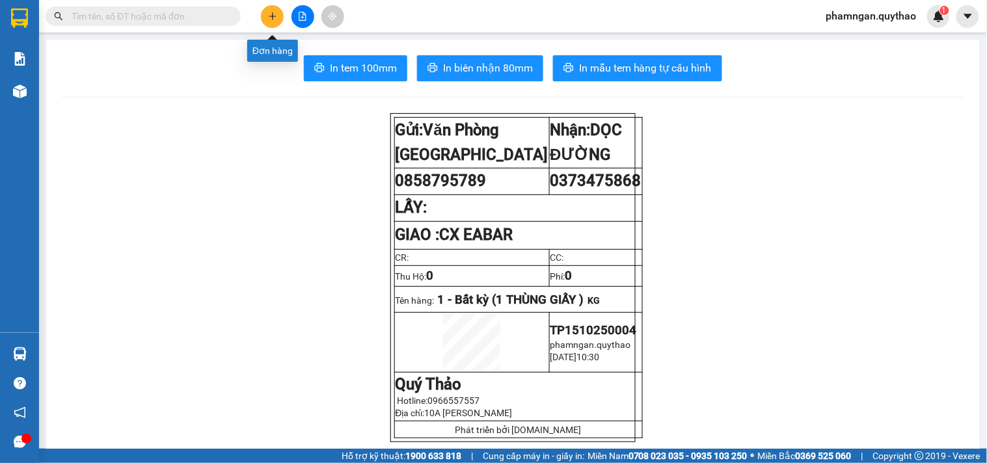
click at [275, 23] on button at bounding box center [272, 16] width 23 height 23
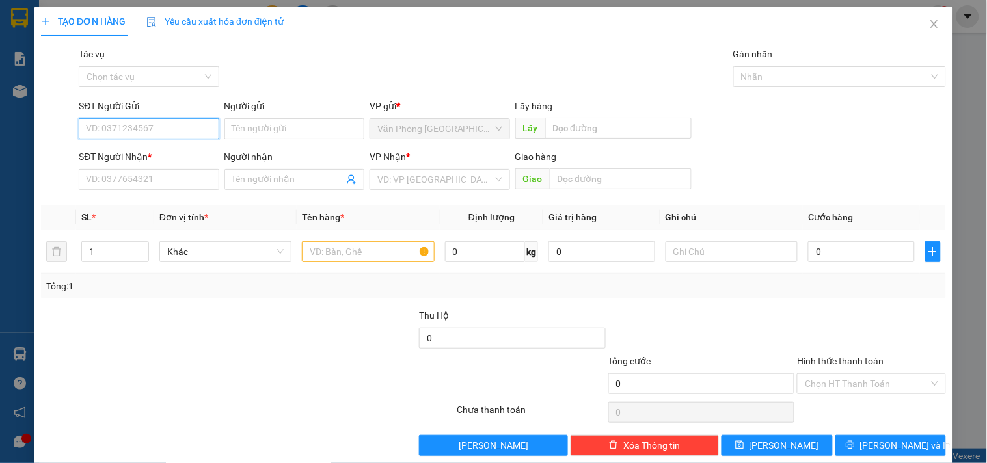
click at [200, 121] on input "SĐT Người Gửi" at bounding box center [149, 128] width 140 height 21
type input "0334039077"
click at [161, 151] on div "0334039077" at bounding box center [147, 155] width 123 height 14
type input "0862980624"
type input "0334039077"
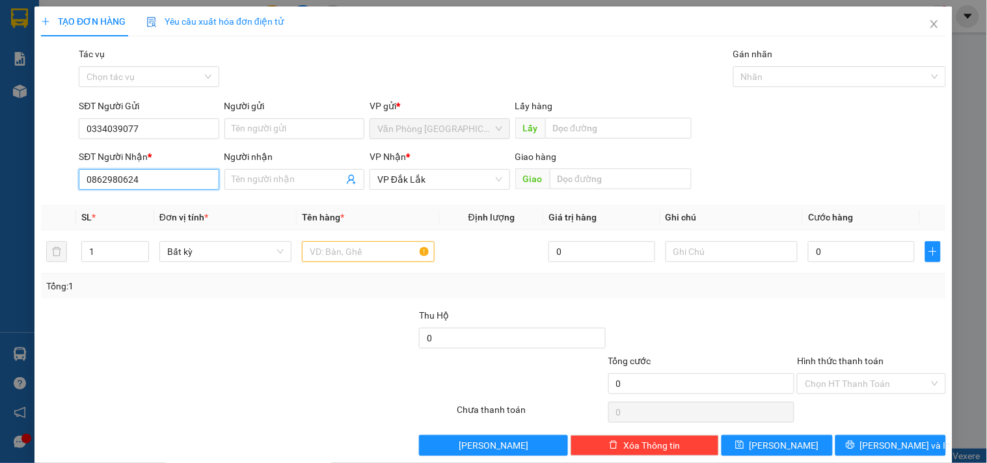
drag, startPoint x: 150, startPoint y: 176, endPoint x: 34, endPoint y: 199, distance: 118.1
click at [34, 199] on div "TẠO ĐƠN HÀNG Yêu cầu xuất hóa đơn điện tử Transit Pickup Surcharge Ids Transit …" at bounding box center [493, 237] width 918 height 460
click at [137, 202] on div "0332164445" at bounding box center [147, 206] width 123 height 14
type input "0332164445"
click at [355, 245] on input "text" at bounding box center [368, 251] width 132 height 21
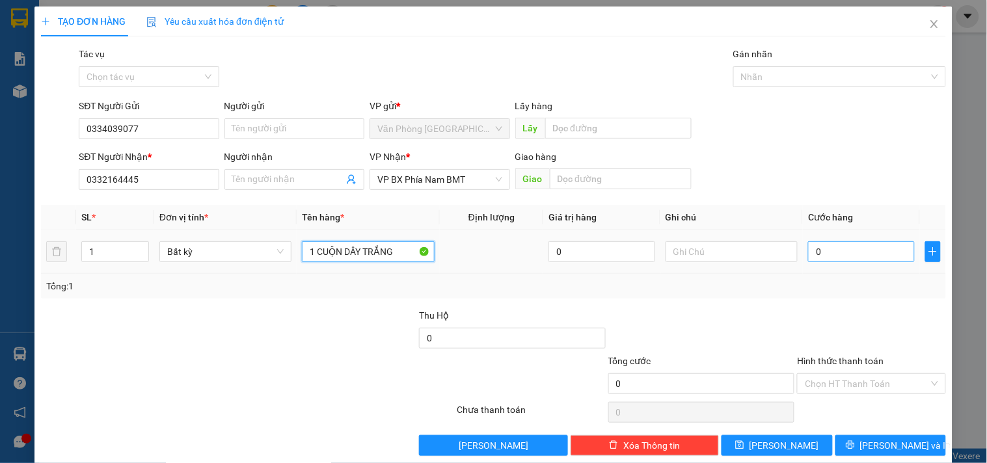
type input "1 CUỘN DÂY TRẮNG"
click at [866, 251] on input "0" at bounding box center [861, 251] width 107 height 21
type input "5"
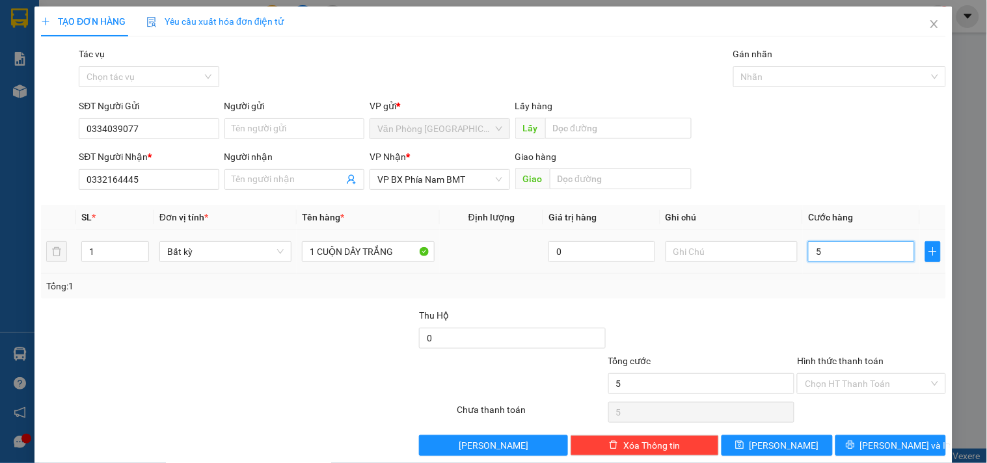
type input "50"
type input "50.000"
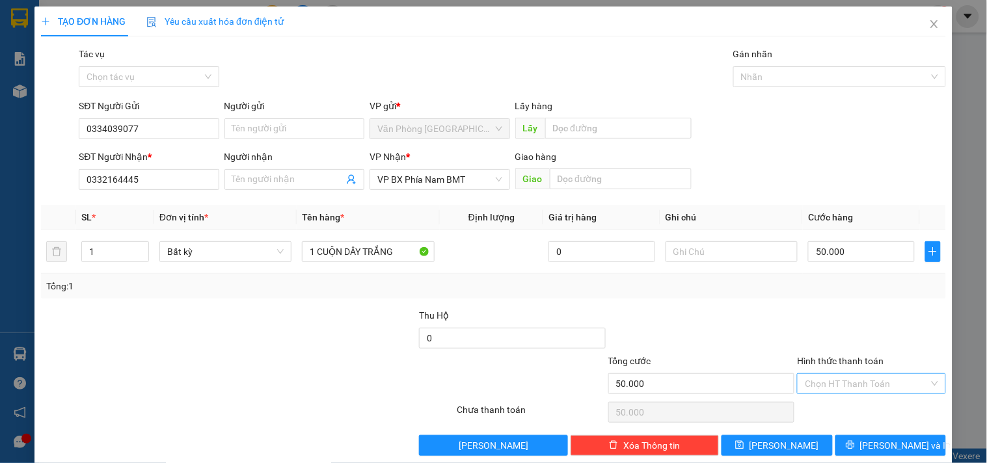
drag, startPoint x: 874, startPoint y: 389, endPoint x: 834, endPoint y: 334, distance: 68.1
click at [872, 389] on input "Hình thức thanh toán" at bounding box center [867, 384] width 124 height 20
click at [840, 314] on div "Tại văn phòng" at bounding box center [863, 316] width 131 height 14
type input "0"
click at [868, 443] on button "[PERSON_NAME] và In" at bounding box center [891, 445] width 111 height 21
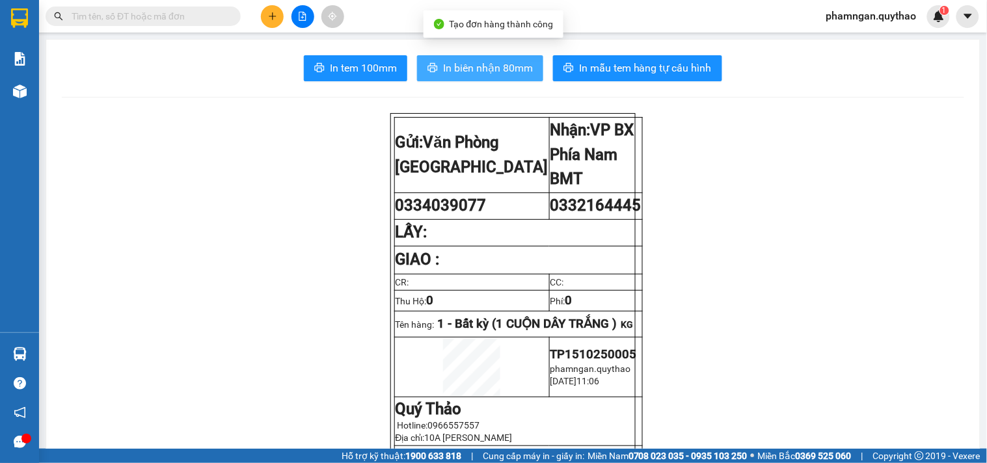
drag, startPoint x: 484, startPoint y: 70, endPoint x: 434, endPoint y: 79, distance: 50.2
click at [480, 72] on span "In biên nhận 80mm" at bounding box center [488, 68] width 90 height 16
